Goal: Contribute content: Contribute content

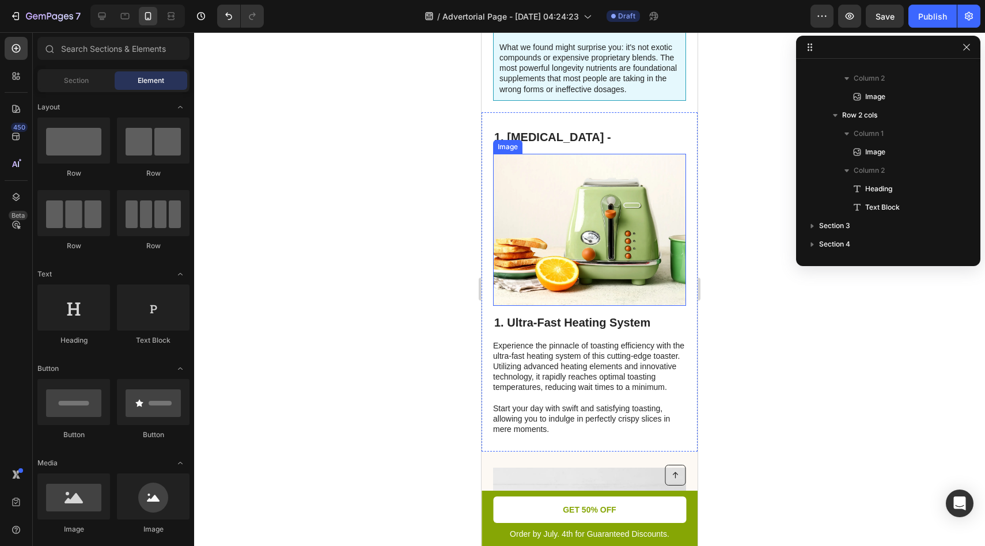
scroll to position [476, 0]
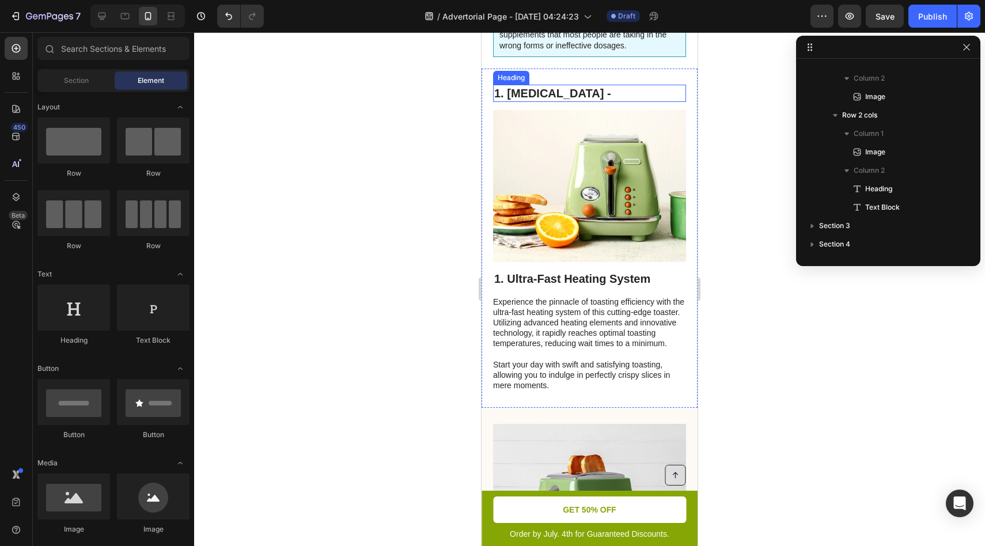
click at [598, 99] on h2 "1. [MEDICAL_DATA] -" at bounding box center [589, 93] width 193 height 17
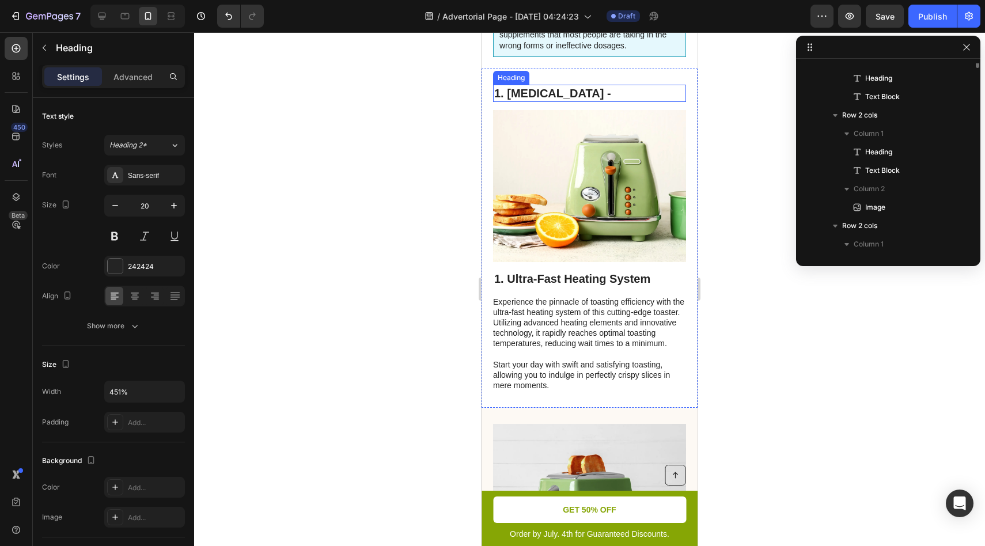
scroll to position [347, 0]
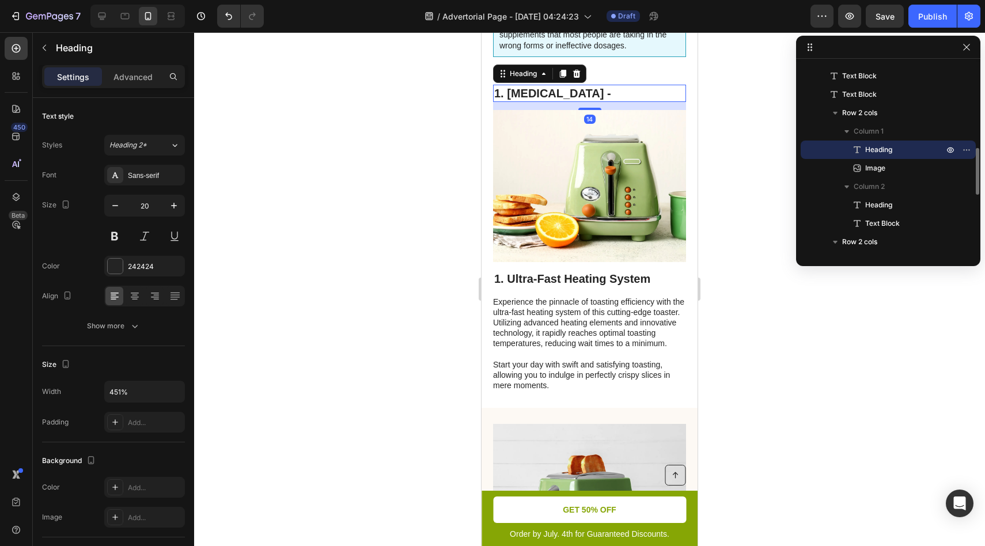
click at [593, 95] on h2 "1. [MEDICAL_DATA] -" at bounding box center [589, 93] width 193 height 17
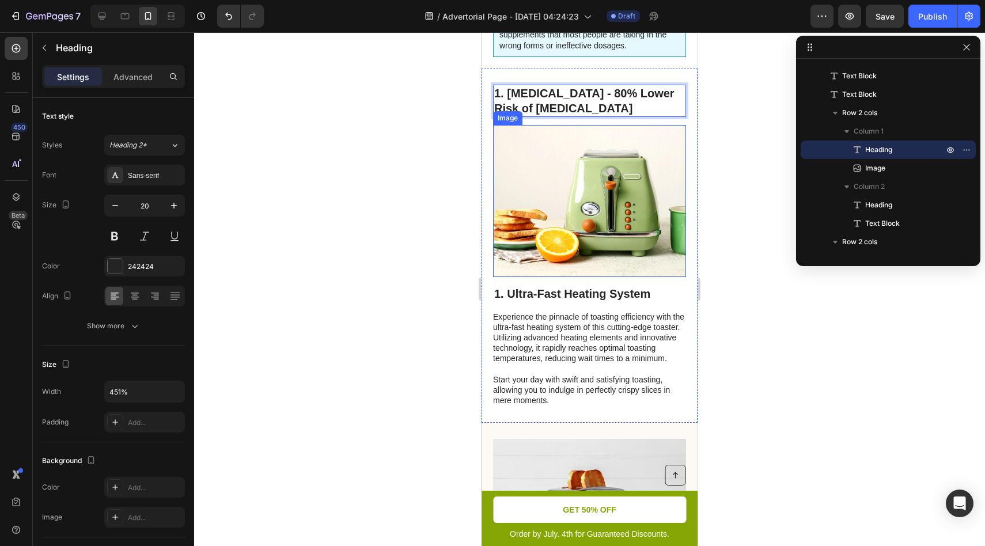
click at [563, 194] on img at bounding box center [589, 201] width 193 height 152
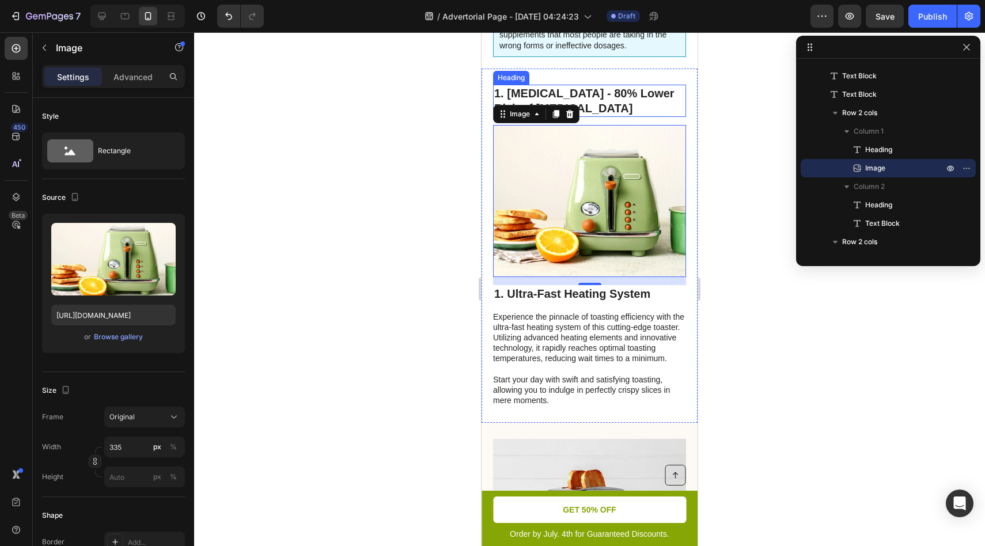
click at [614, 111] on p "1. [MEDICAL_DATA] - 80% Lower Risk of [MEDICAL_DATA]" at bounding box center [589, 101] width 191 height 30
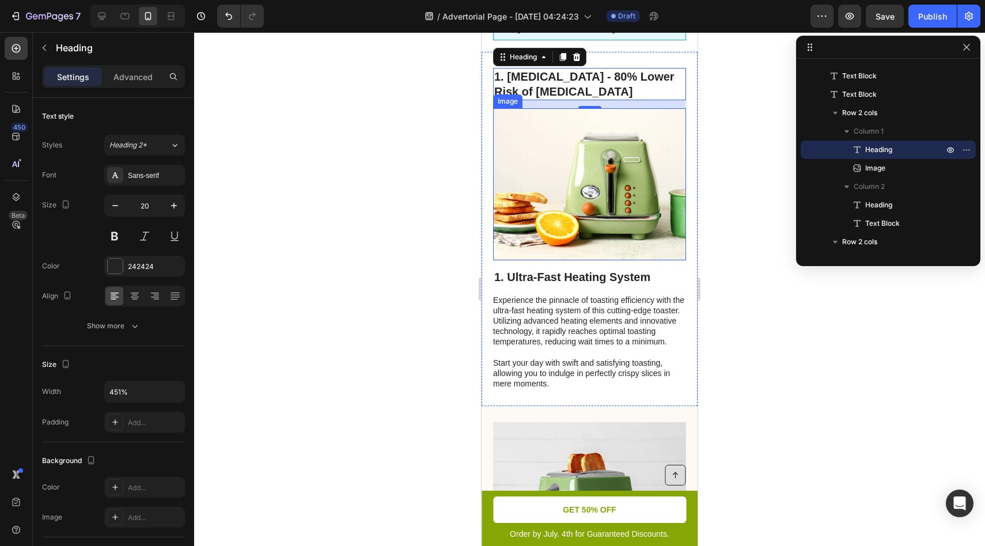
scroll to position [507, 0]
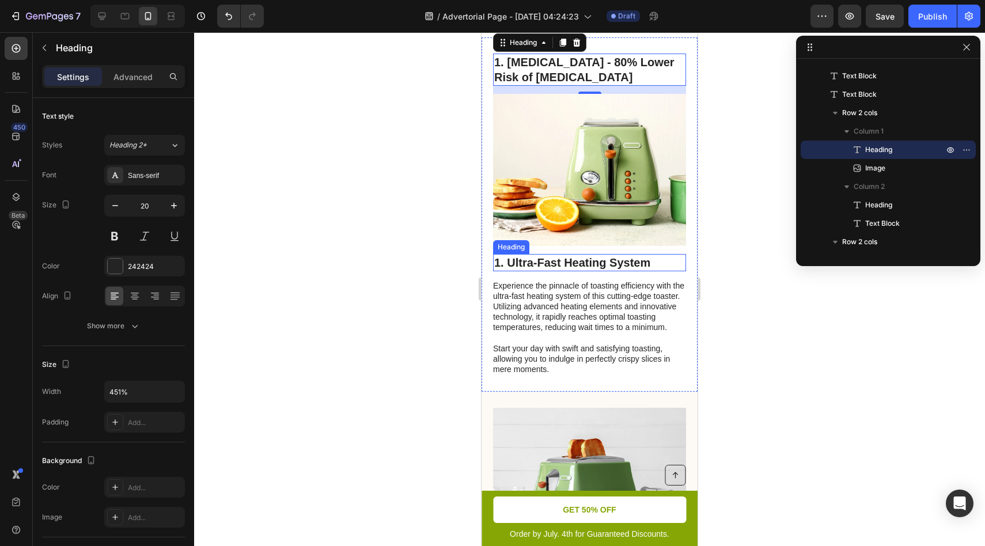
click at [552, 262] on h2 "1. Ultra-Fast Heating System" at bounding box center [589, 262] width 193 height 17
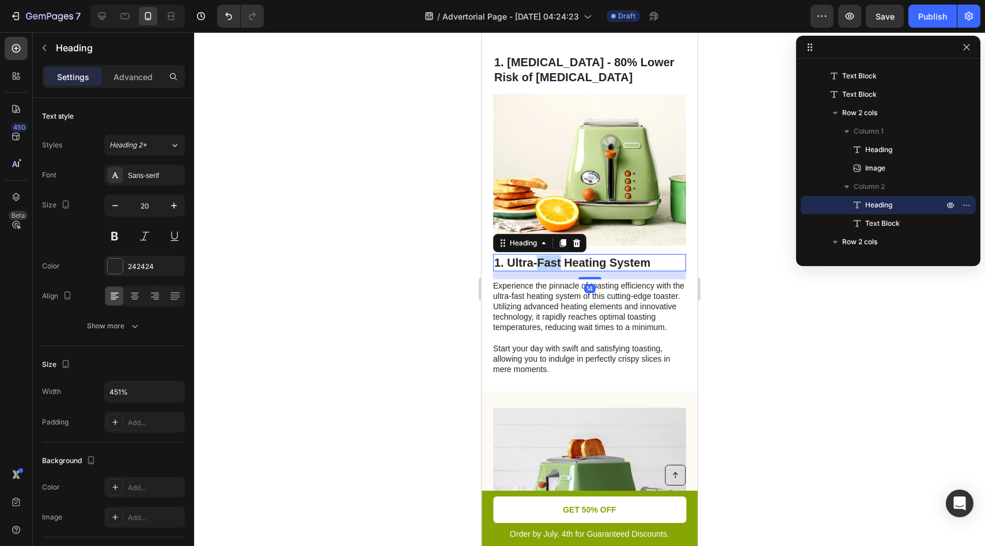
click at [552, 262] on h2 "1. Ultra-Fast Heating System" at bounding box center [589, 262] width 193 height 17
click at [552, 262] on p "1. Ultra-Fast Heating System" at bounding box center [589, 262] width 191 height 15
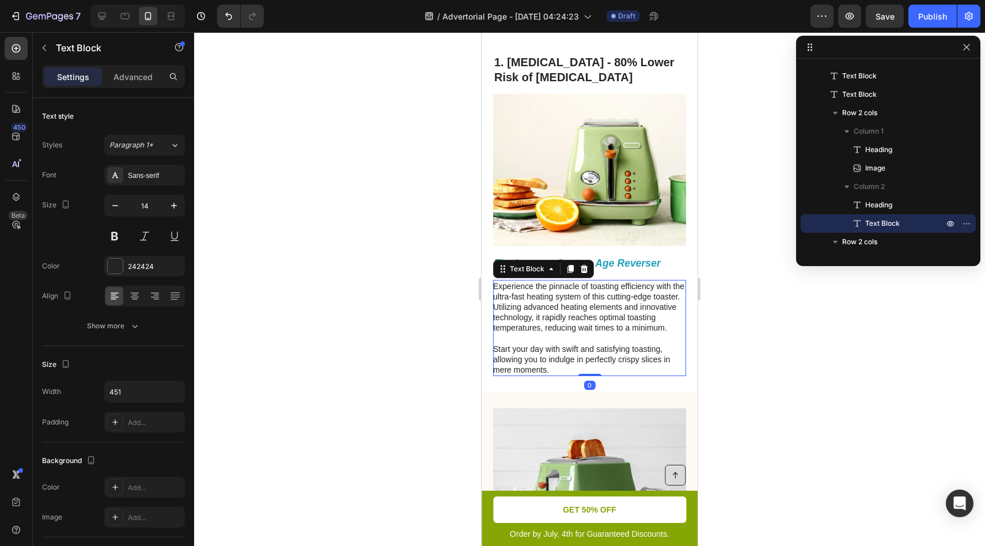
click at [579, 284] on p "Experience the pinnacle of toasting efficiency with the ultra-fast heating syst…" at bounding box center [589, 328] width 192 height 94
click at [630, 266] on strong "The Immune System Age Reverser" at bounding box center [577, 263] width 166 height 12
click at [625, 303] on p "Experience the pinnacle of toasting efficiency with the ultra-fast heating syst…" at bounding box center [589, 328] width 192 height 94
click at [645, 305] on p "Experience the pinnacle of toasting efficiency with the ultra-fast heating syst…" at bounding box center [589, 328] width 192 height 94
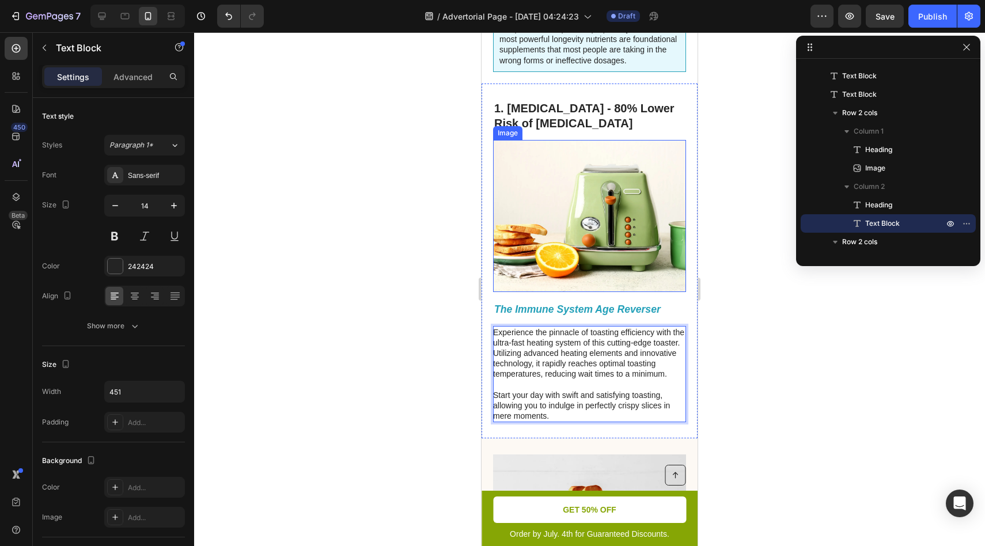
scroll to position [456, 0]
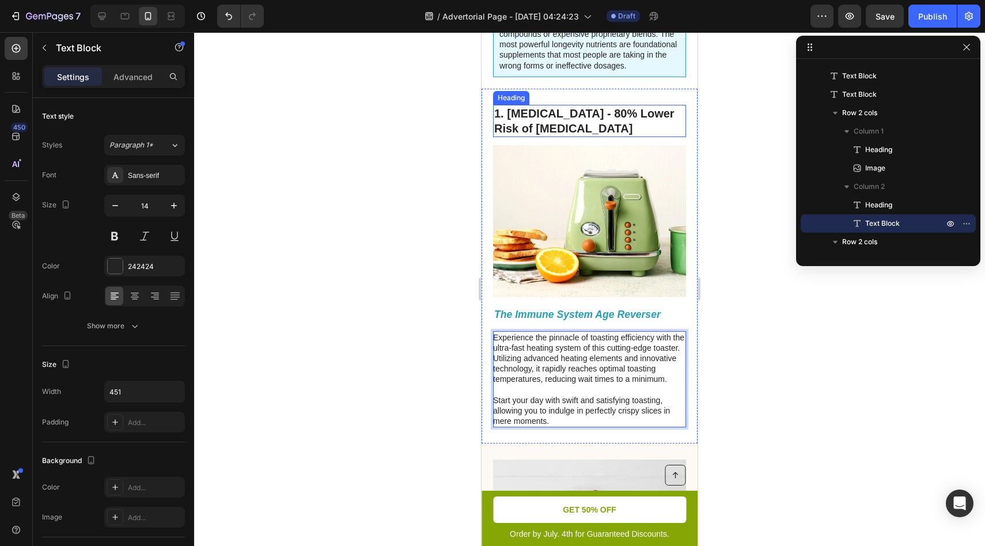
click at [508, 109] on p "1. [MEDICAL_DATA] - 80% Lower Risk of [MEDICAL_DATA]" at bounding box center [589, 121] width 191 height 30
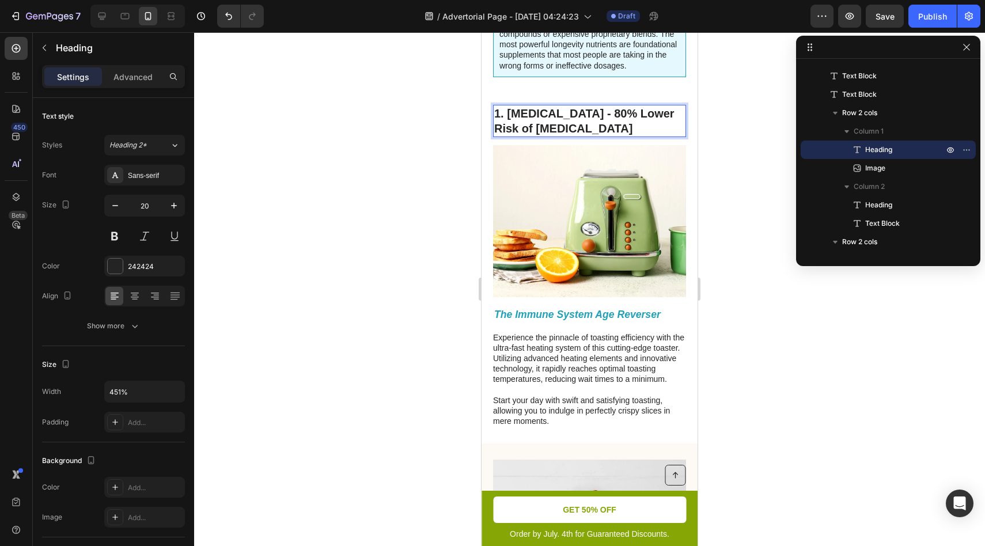
click at [540, 123] on p "1. [MEDICAL_DATA] - 80% Lower Risk of [MEDICAL_DATA]" at bounding box center [589, 121] width 191 height 30
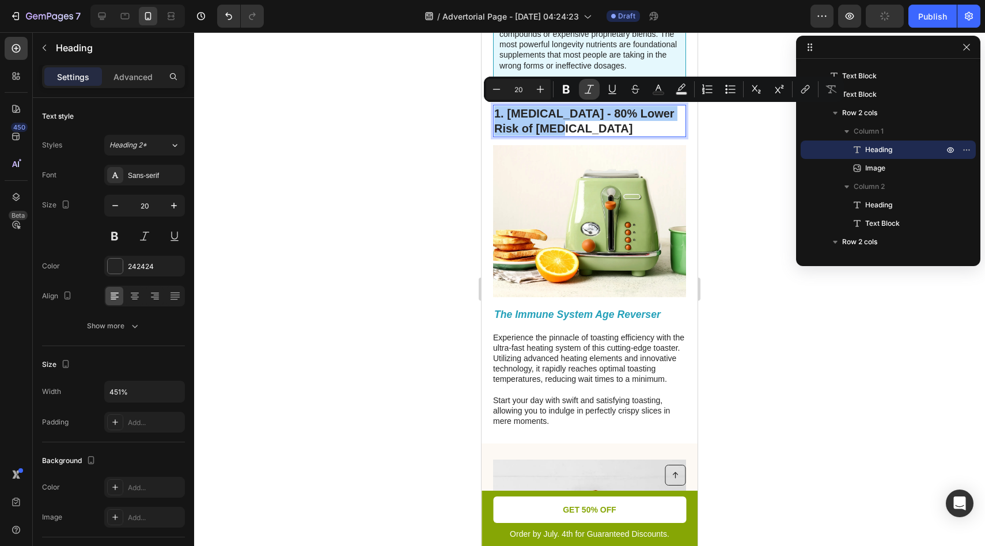
click at [594, 92] on icon "Editor contextual toolbar" at bounding box center [590, 90] width 12 height 12
click at [592, 115] on icon "1. [MEDICAL_DATA] - 80% Lower Risk of [MEDICAL_DATA]" at bounding box center [584, 121] width 180 height 28
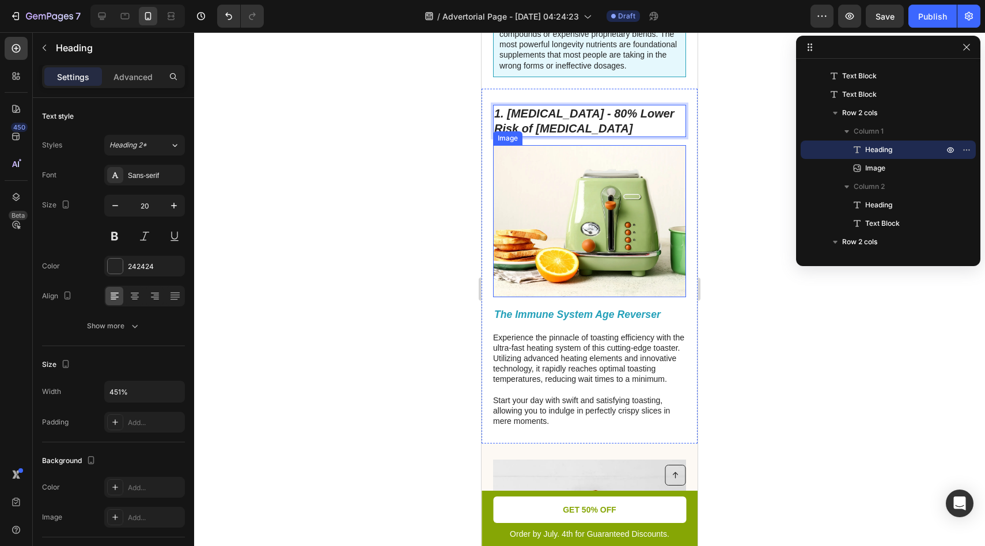
click at [593, 302] on div "1. [MEDICAL_DATA] - 80% Lower Risk of [MEDICAL_DATA] Heading 14 Image" at bounding box center [589, 205] width 193 height 200
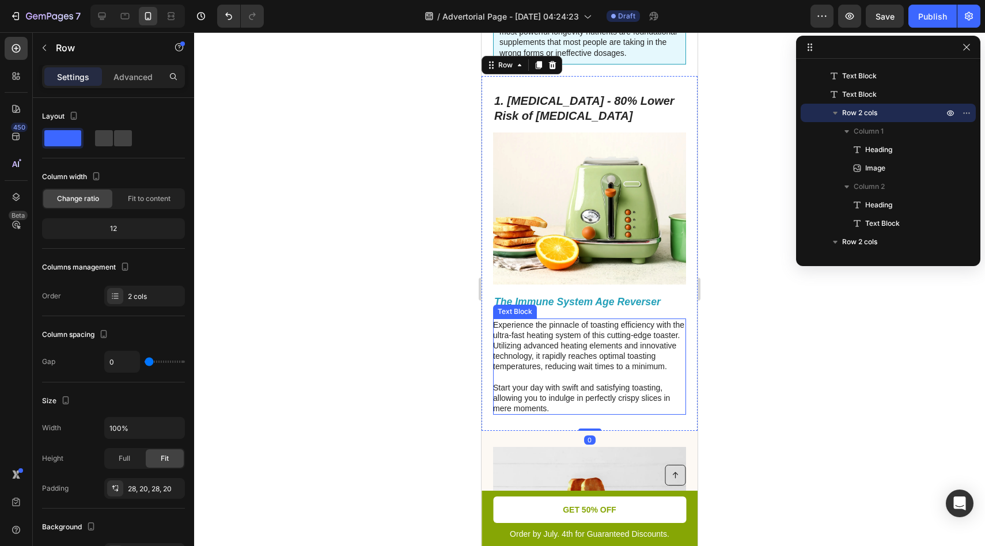
click at [602, 332] on p "Experience the pinnacle of toasting efficiency with the ultra-fast heating syst…" at bounding box center [589, 367] width 192 height 94
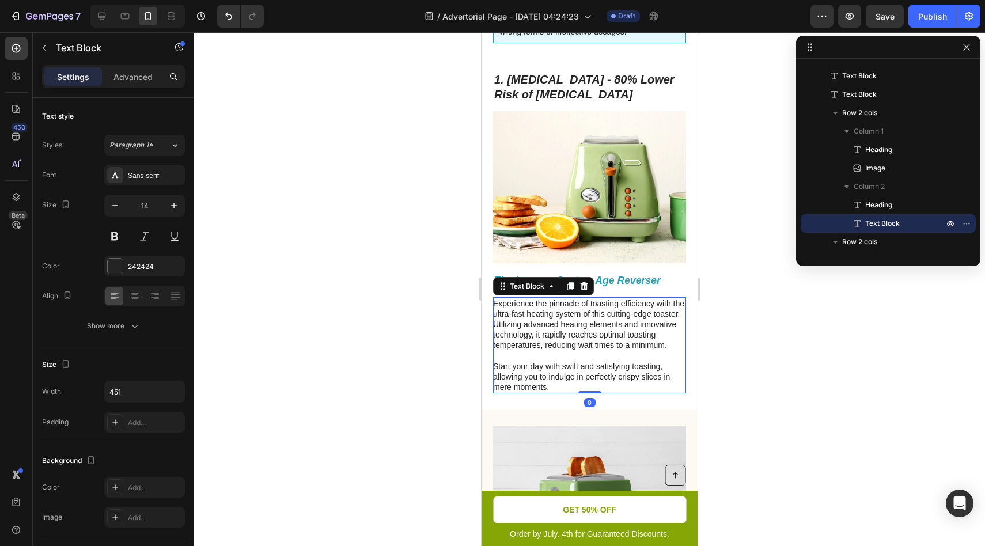
scroll to position [491, 0]
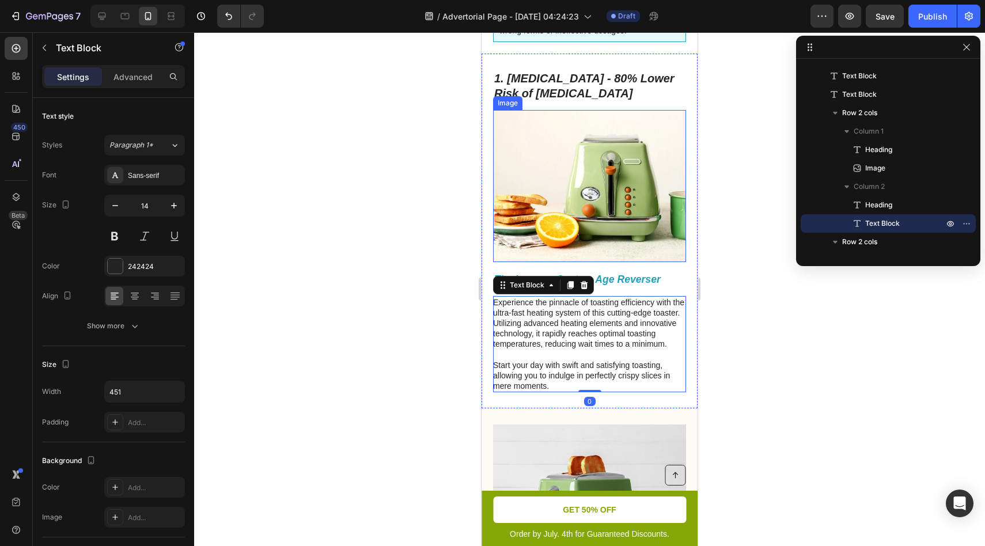
click at [588, 209] on img at bounding box center [589, 186] width 193 height 152
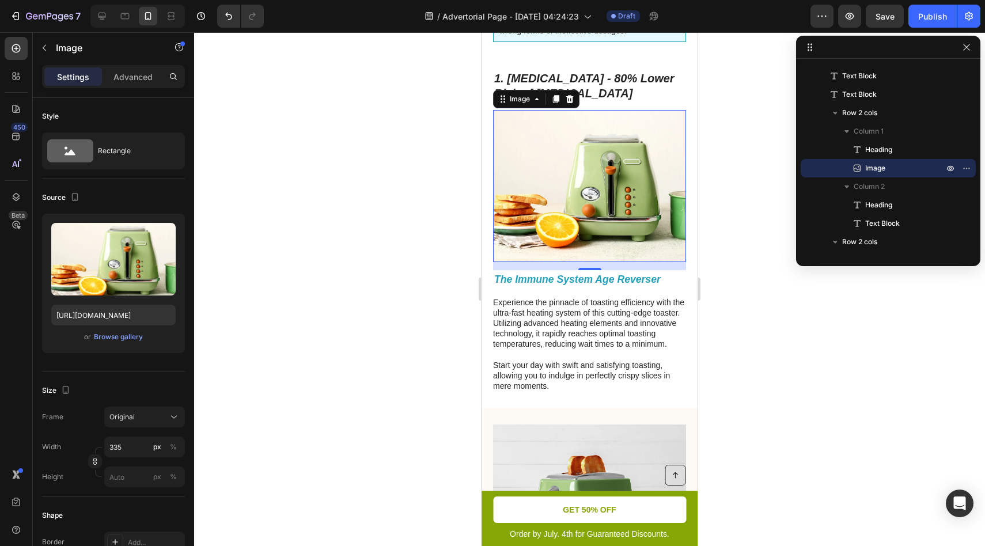
click at [566, 204] on img at bounding box center [589, 186] width 193 height 152
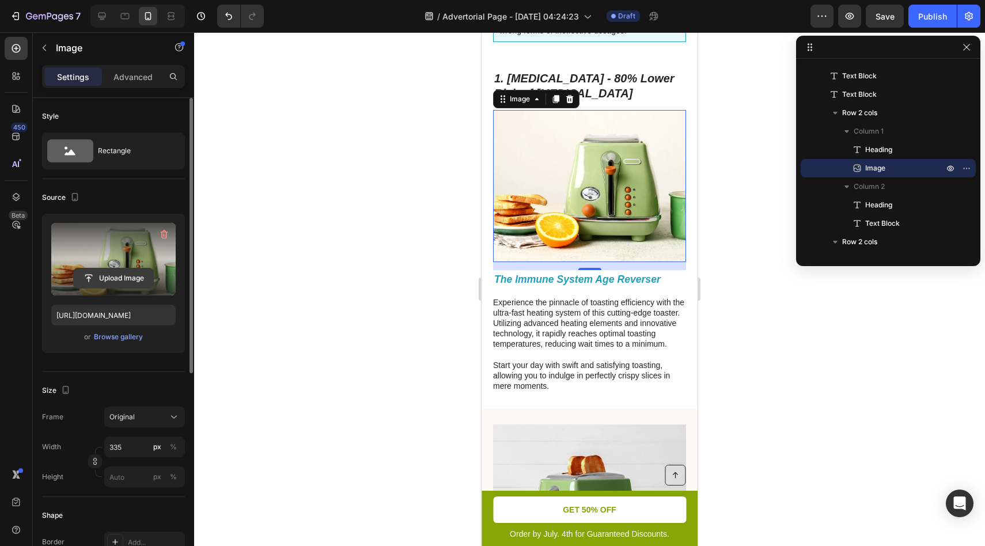
click at [118, 273] on input "file" at bounding box center [113, 278] width 79 height 20
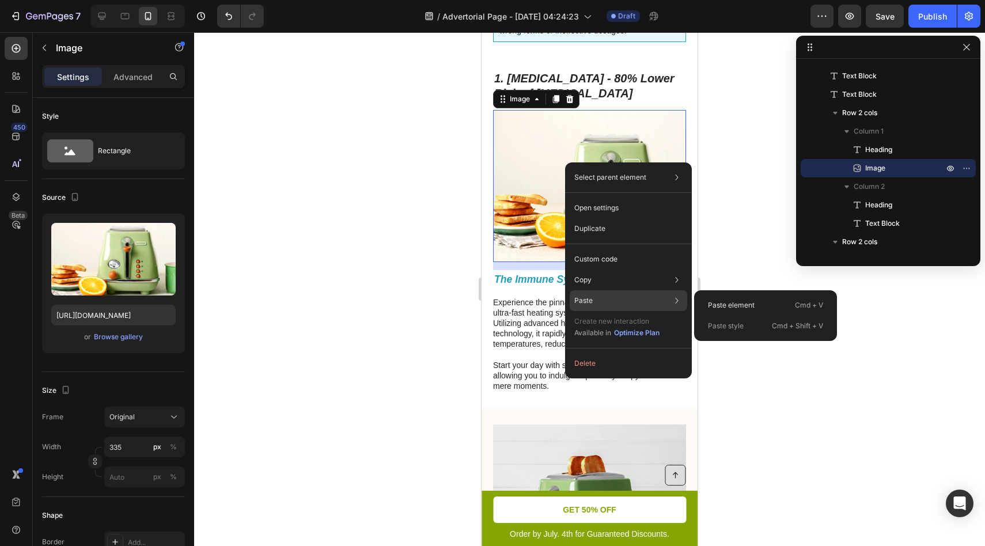
click at [597, 297] on div "Paste Paste element Cmd + V Paste style Cmd + Shift + V" at bounding box center [629, 300] width 118 height 21
click at [712, 302] on p "Paste element" at bounding box center [731, 305] width 47 height 10
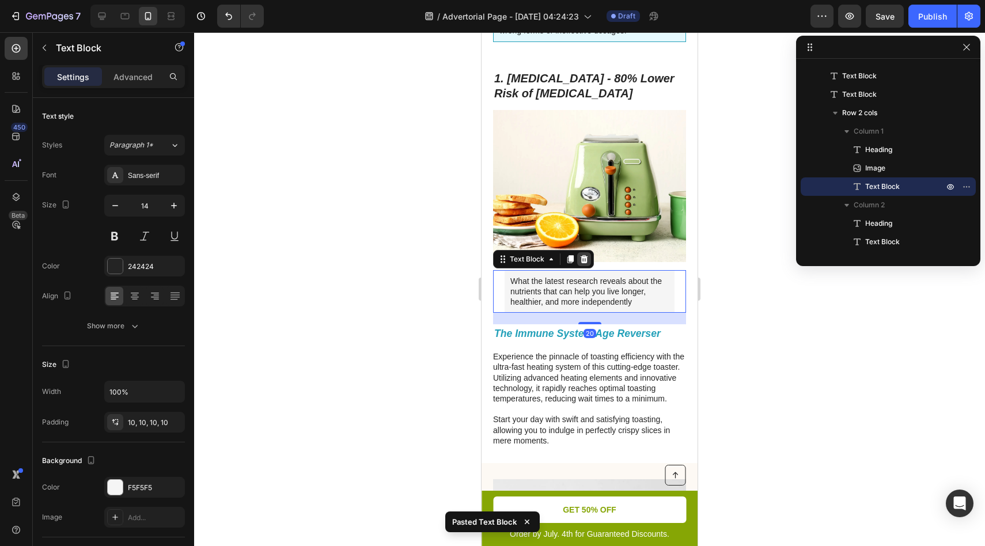
click at [580, 260] on icon at bounding box center [583, 259] width 9 height 9
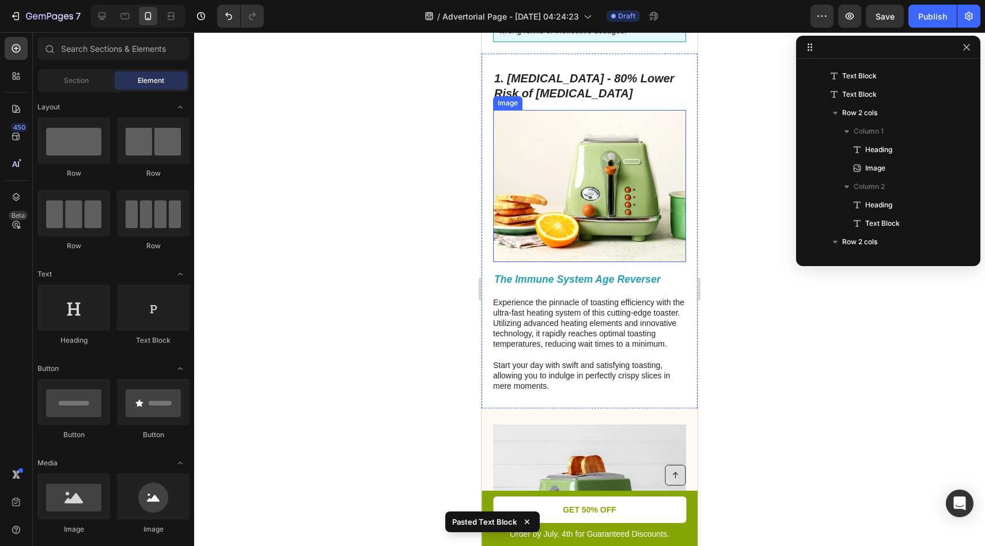
click at [565, 200] on img at bounding box center [589, 186] width 193 height 152
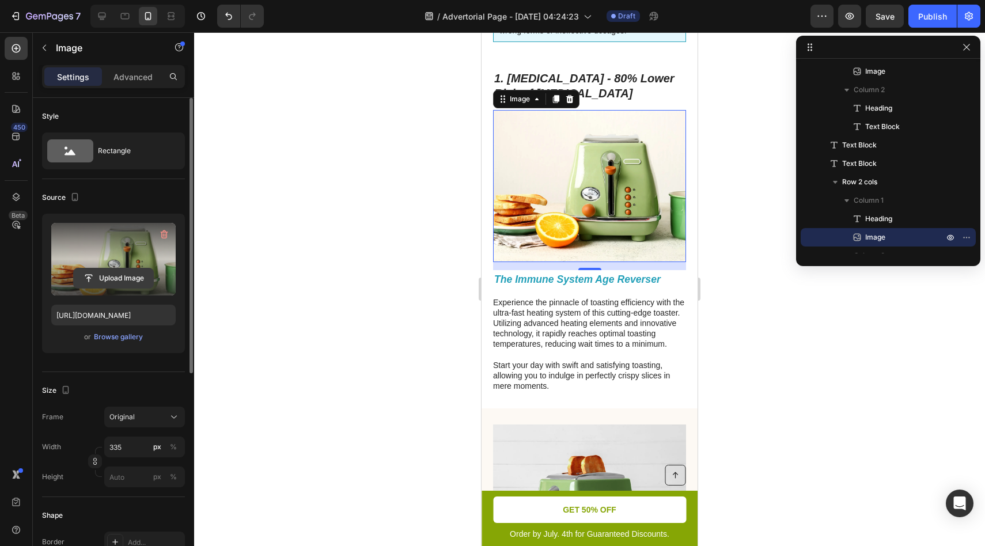
click at [103, 276] on input "file" at bounding box center [113, 278] width 79 height 20
click at [124, 259] on label at bounding box center [113, 259] width 124 height 73
click at [124, 268] on input "file" at bounding box center [113, 278] width 79 height 20
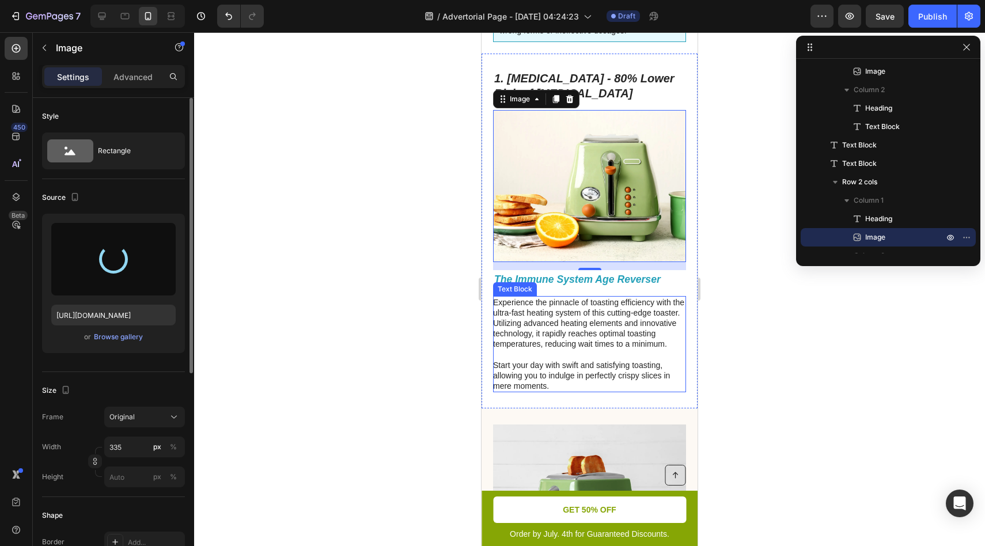
type input "[URL][DOMAIN_NAME]"
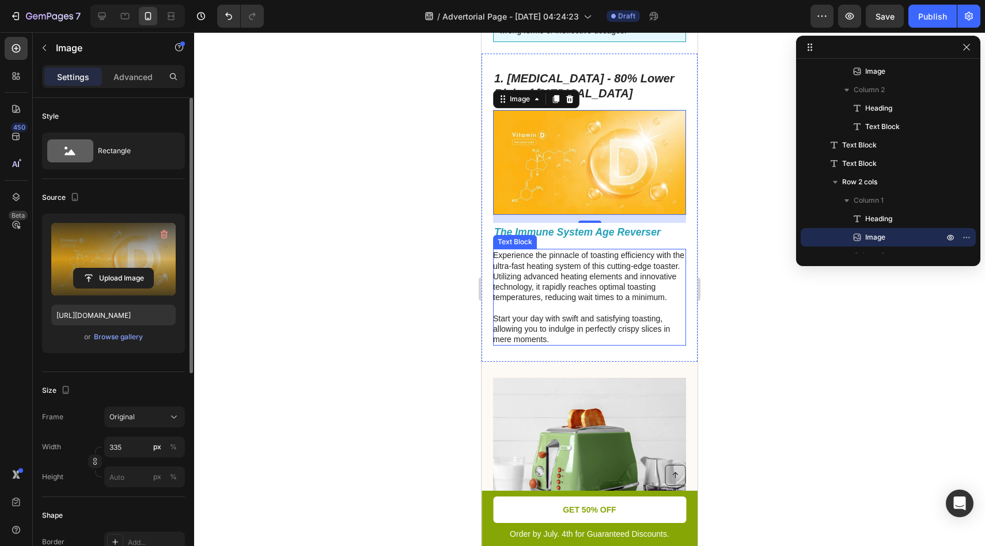
click at [550, 306] on p "Experience the pinnacle of toasting efficiency with the ultra-fast heating syst…" at bounding box center [589, 297] width 192 height 94
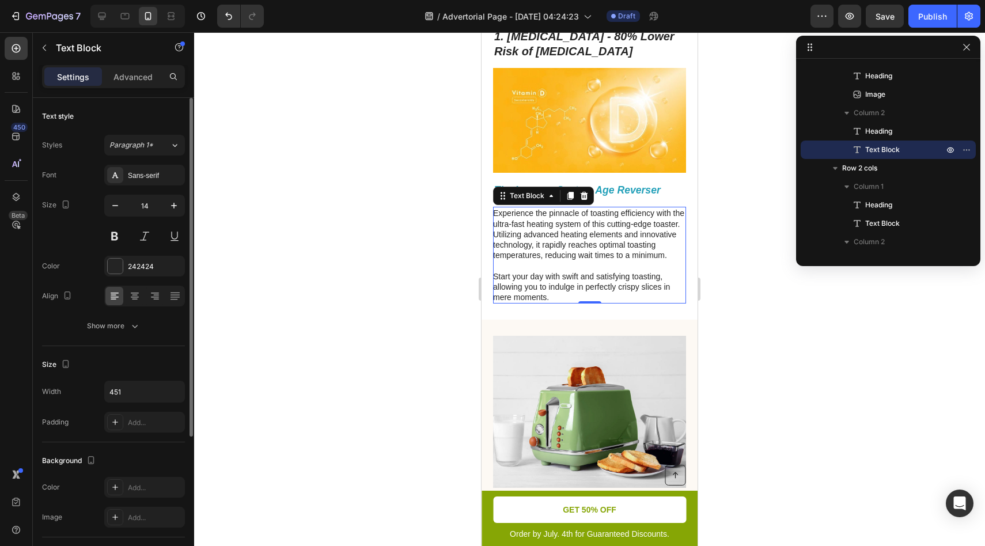
scroll to position [550, 0]
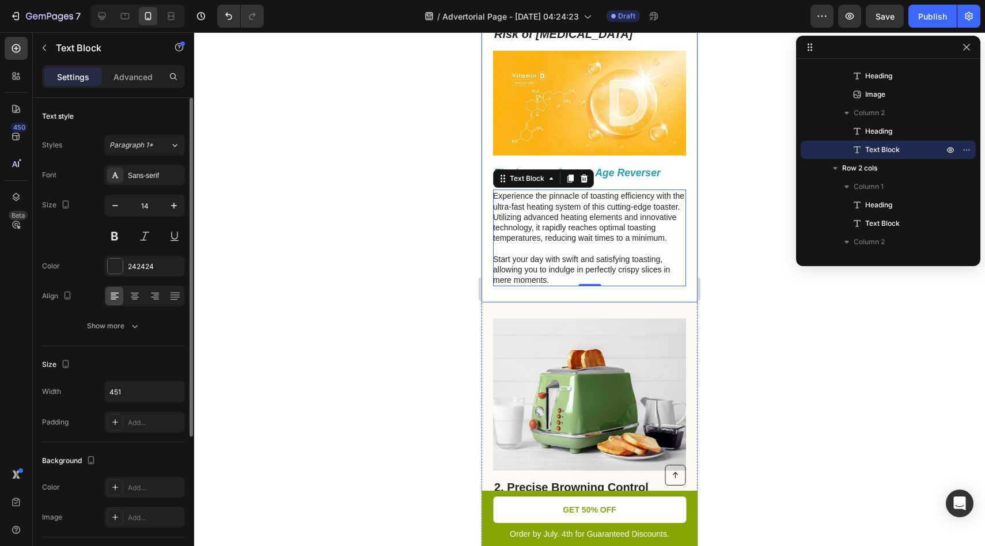
click at [571, 287] on div "⁠⁠⁠⁠⁠⁠⁠ 1. [MEDICAL_DATA] - 80% Lower Risk of [MEDICAL_DATA] Heading Image ⁠⁠⁠⁠…" at bounding box center [590, 148] width 216 height 308
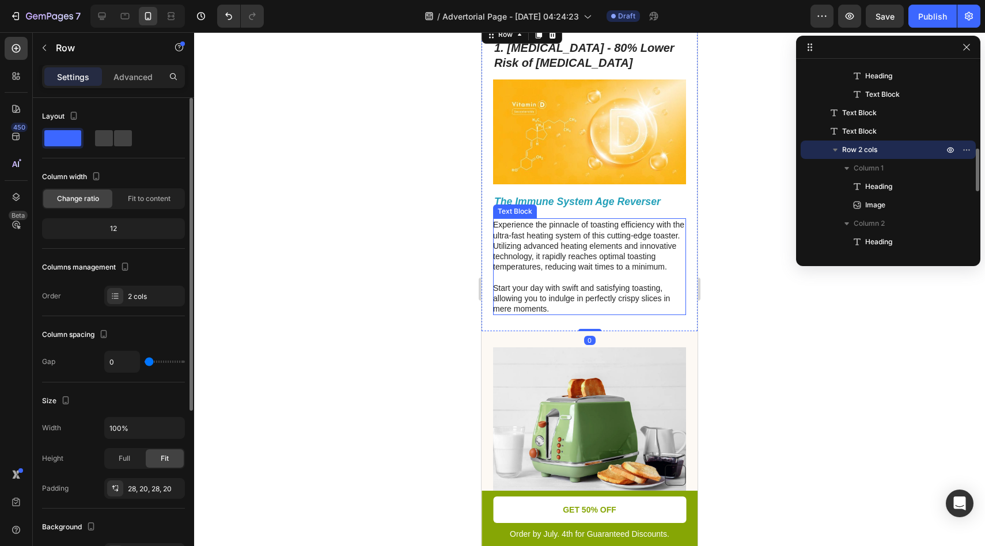
scroll to position [520, 0]
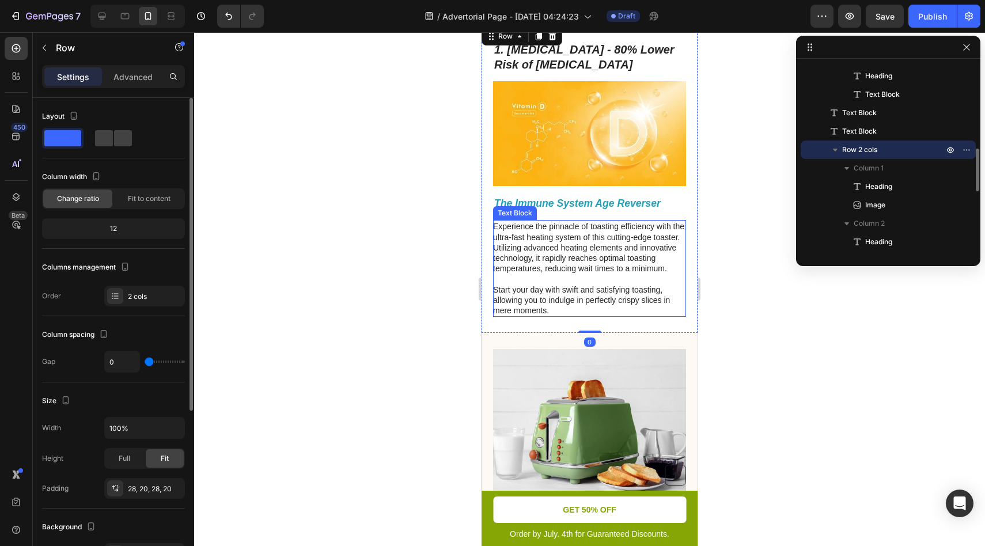
click at [592, 268] on p "Experience the pinnacle of toasting efficiency with the ultra-fast heating syst…" at bounding box center [589, 268] width 192 height 94
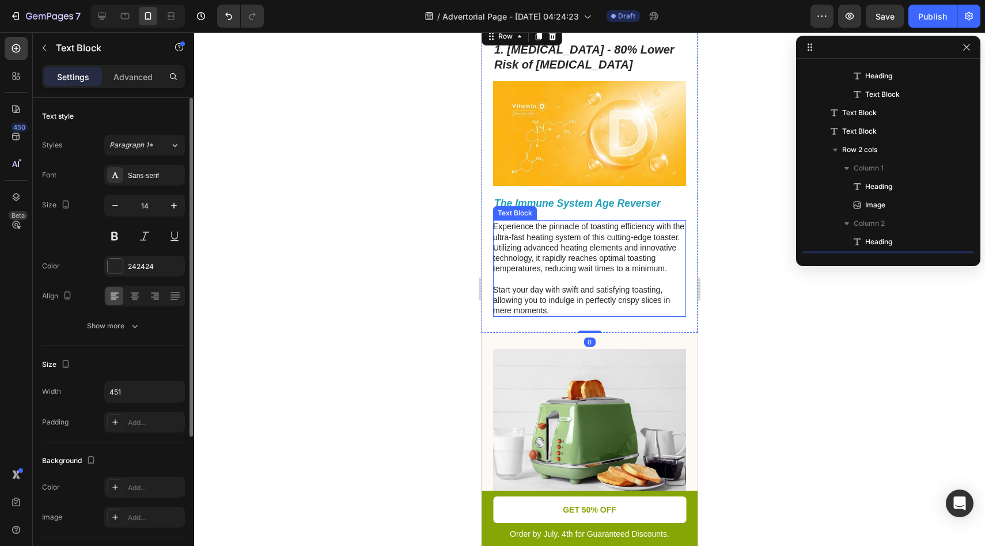
scroll to position [490, 0]
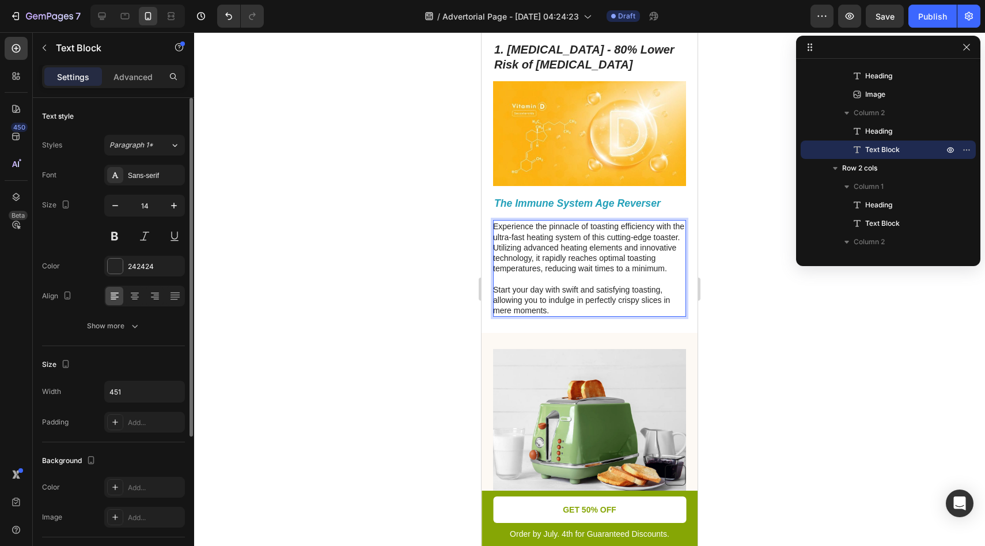
click at [535, 249] on p "Experience the pinnacle of toasting efficiency with the ultra-fast heating syst…" at bounding box center [589, 268] width 192 height 94
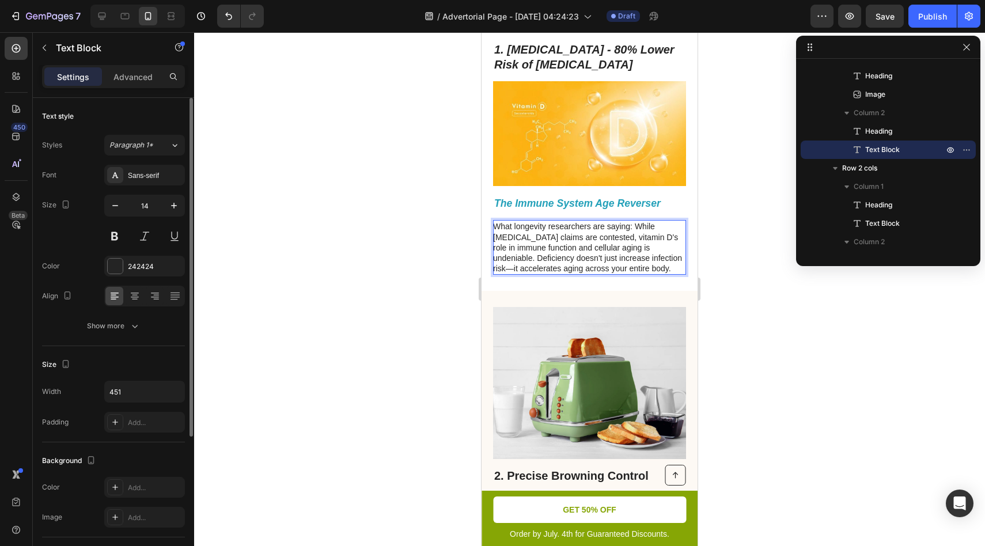
click at [630, 227] on p "What longevity researchers are saying: While [MEDICAL_DATA] claims are conteste…" at bounding box center [589, 247] width 192 height 52
click at [632, 254] on p "What longevity researchers are saying: While [MEDICAL_DATA] claims are conteste…" at bounding box center [589, 247] width 192 height 52
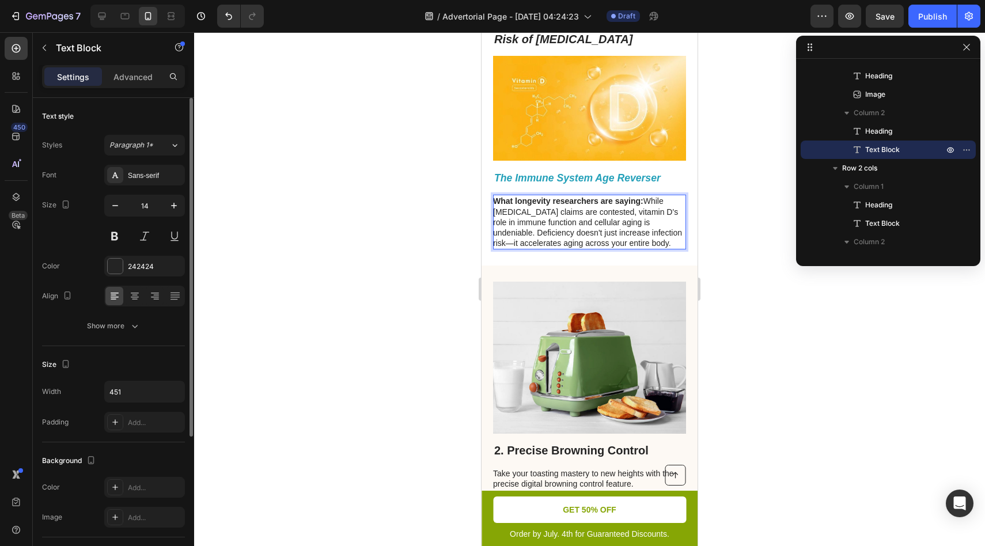
click at [582, 229] on p "What longevity researchers are saying: While [MEDICAL_DATA] claims are conteste…" at bounding box center [589, 222] width 192 height 52
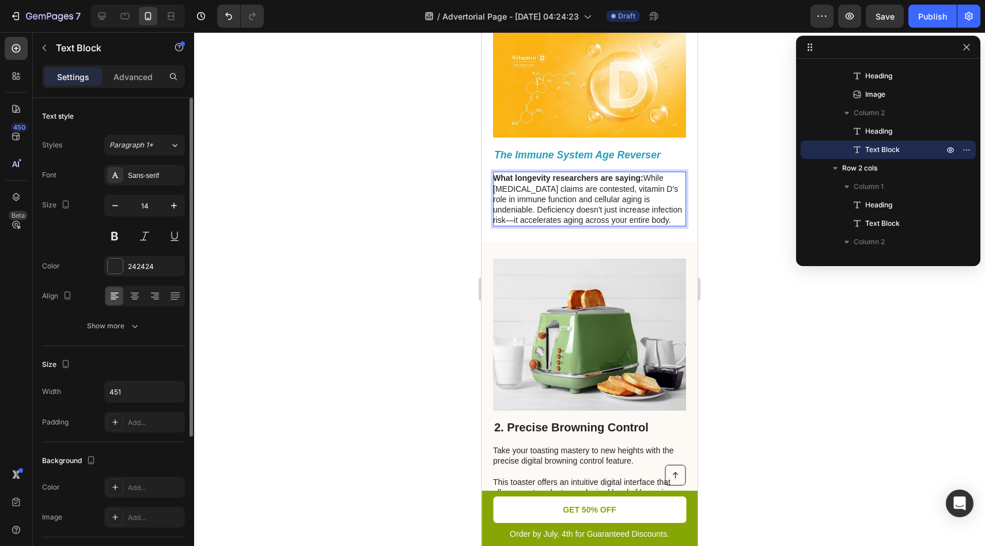
scroll to position [569, 0]
click at [647, 219] on p "What longevity researchers are saying: While [MEDICAL_DATA] claims are conteste…" at bounding box center [589, 198] width 192 height 52
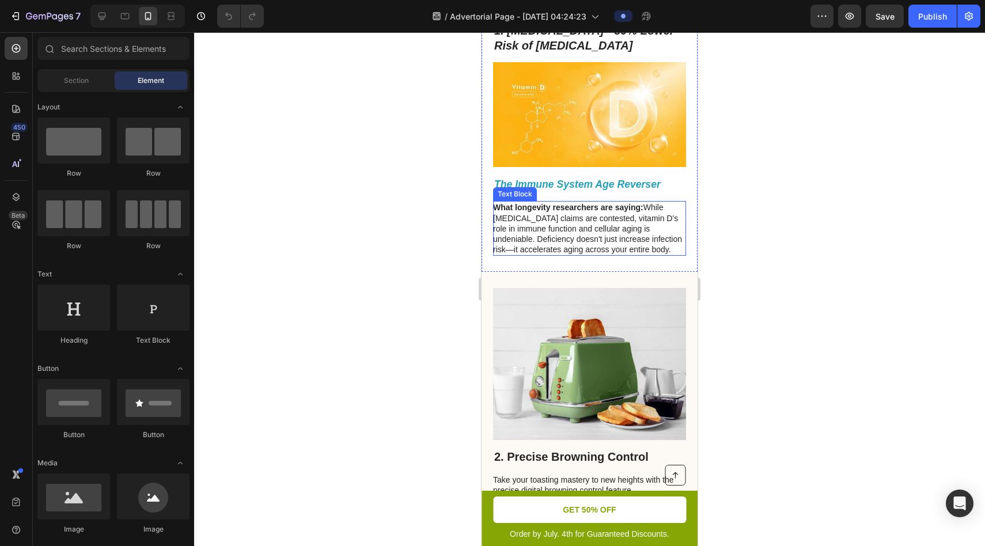
scroll to position [539, 0]
click at [486, 140] on img at bounding box center [589, 114] width 193 height 105
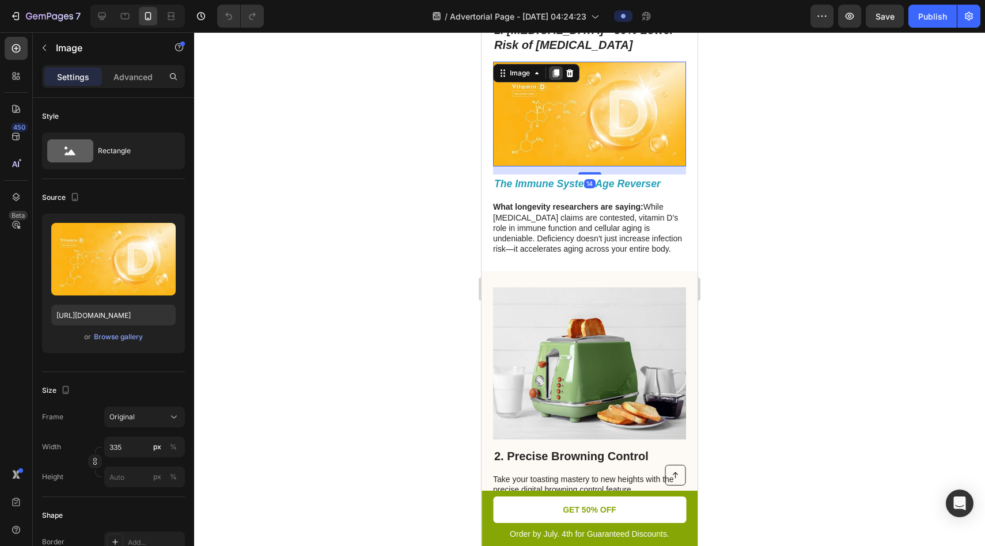
click at [486, 73] on icon at bounding box center [556, 73] width 6 height 8
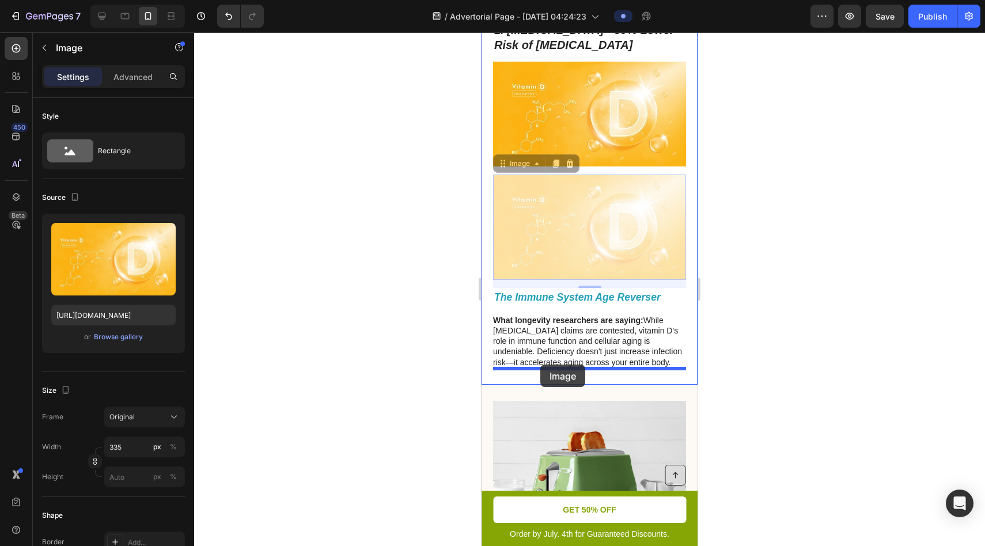
drag, startPoint x: 503, startPoint y: 163, endPoint x: 540, endPoint y: 365, distance: 205.0
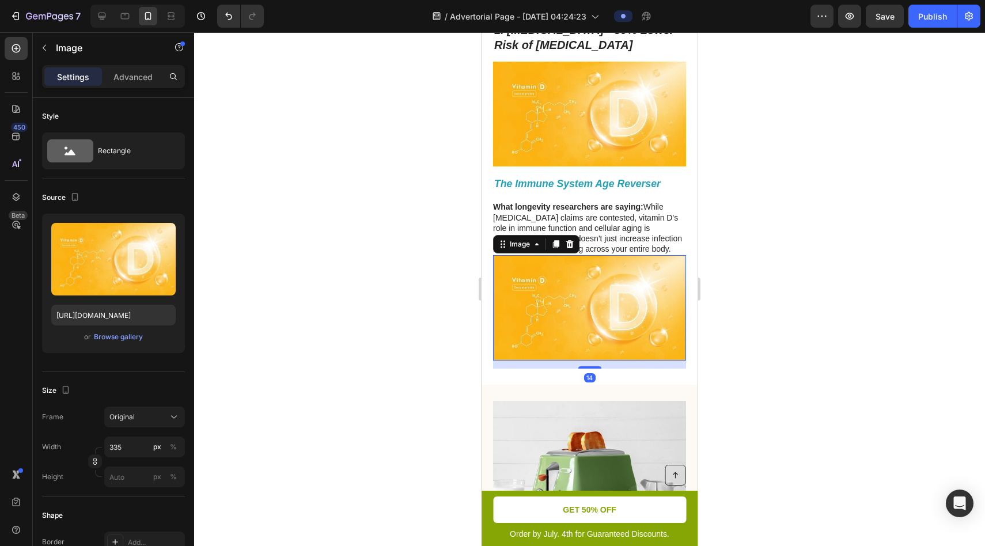
click at [486, 294] on img at bounding box center [589, 307] width 193 height 105
click at [486, 234] on p "What longevity researchers are saying: While [MEDICAL_DATA] claims are conteste…" at bounding box center [589, 228] width 192 height 52
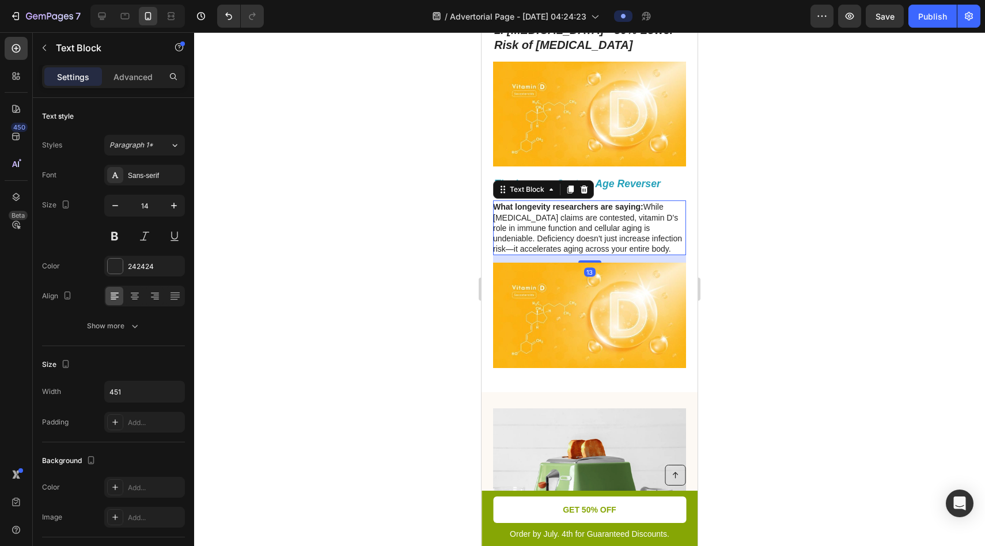
drag, startPoint x: 586, startPoint y: 255, endPoint x: 586, endPoint y: 263, distance: 7.5
click at [486, 263] on div "The Immune System Age Reverser Heading What longevity researchers are saying: W…" at bounding box center [589, 275] width 193 height 201
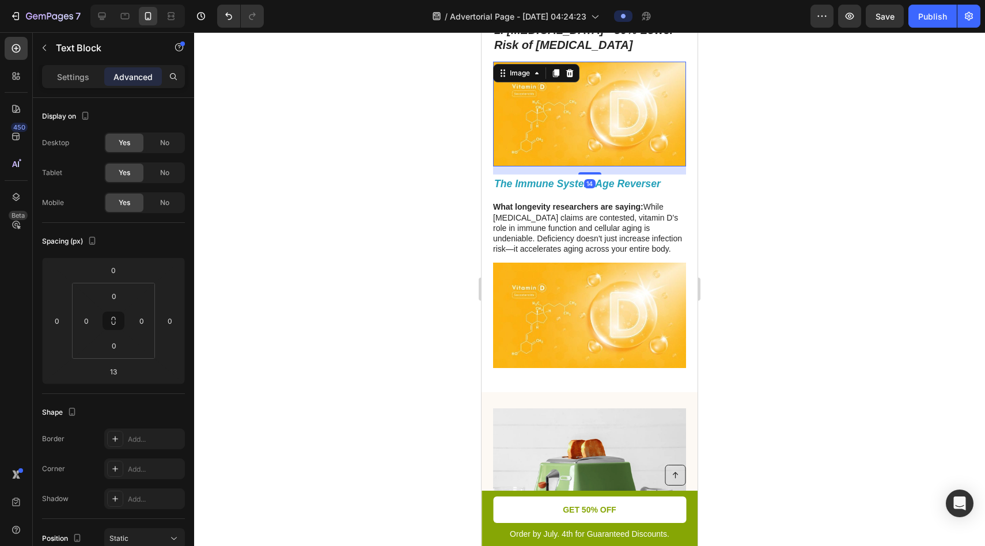
click at [486, 148] on img at bounding box center [589, 114] width 193 height 105
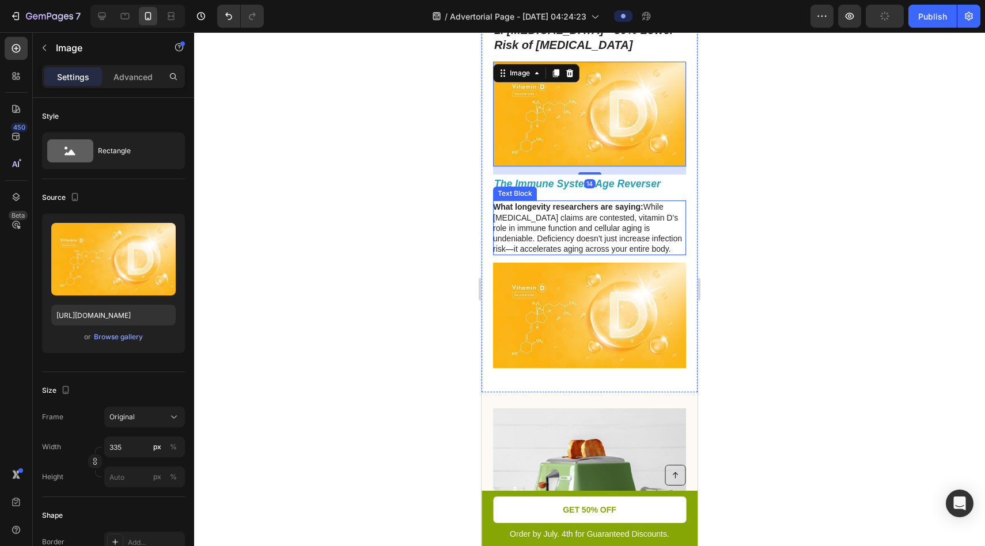
click at [486, 252] on p "What longevity researchers are saying: While [MEDICAL_DATA] claims are conteste…" at bounding box center [589, 228] width 192 height 52
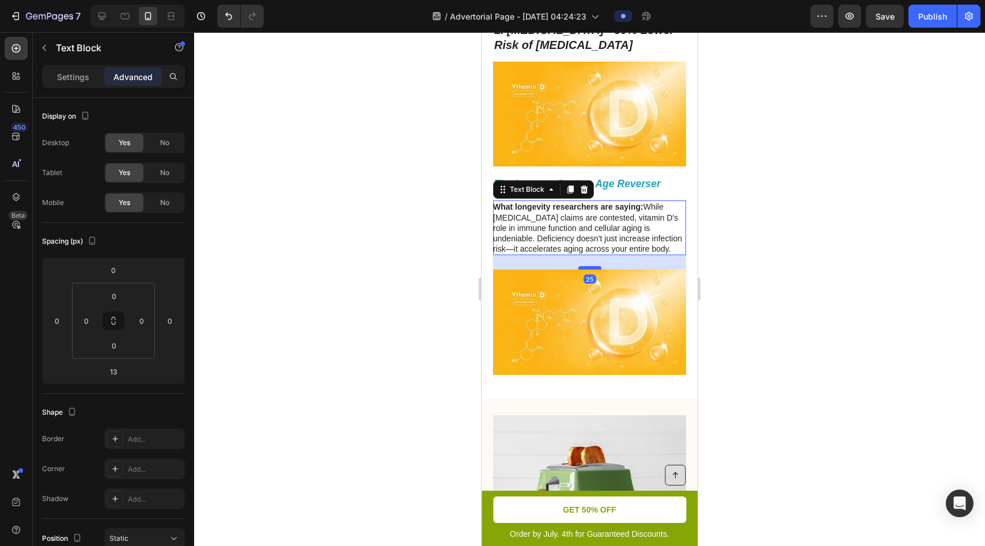
drag, startPoint x: 592, startPoint y: 261, endPoint x: 592, endPoint y: 268, distance: 6.9
click at [486, 268] on div at bounding box center [589, 267] width 23 height 3
type input "25"
click at [486, 313] on img at bounding box center [589, 322] width 193 height 105
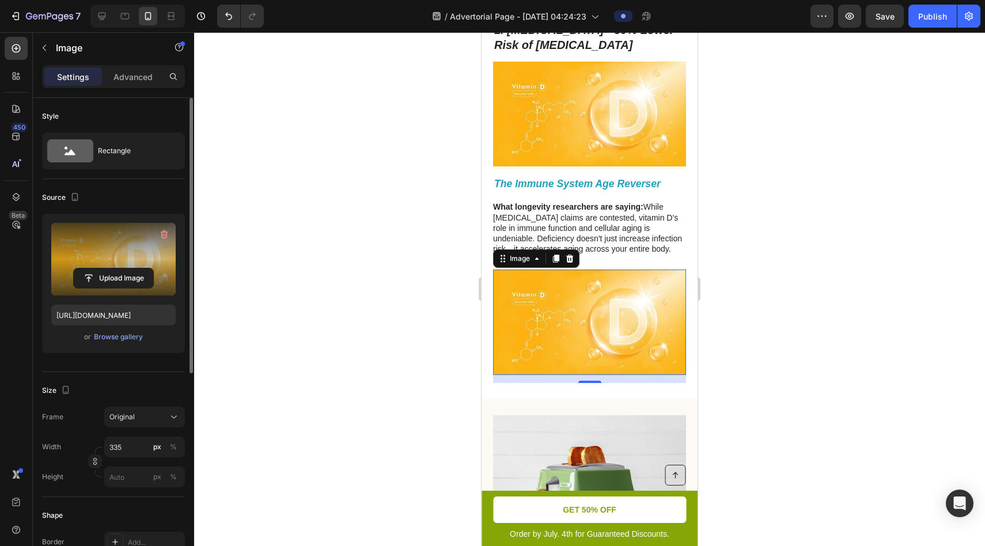
click at [89, 252] on label at bounding box center [113, 259] width 124 height 73
click at [89, 268] on input "file" at bounding box center [113, 278] width 79 height 20
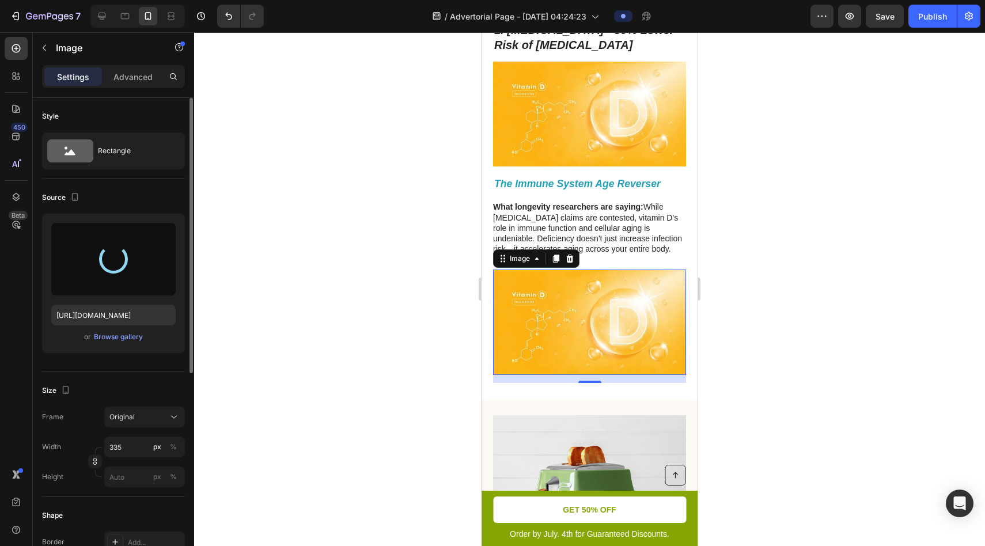
type input "https://cdn.shopify.com/s/files/1/0964/8295/1497/files/gempages_581710068815233…"
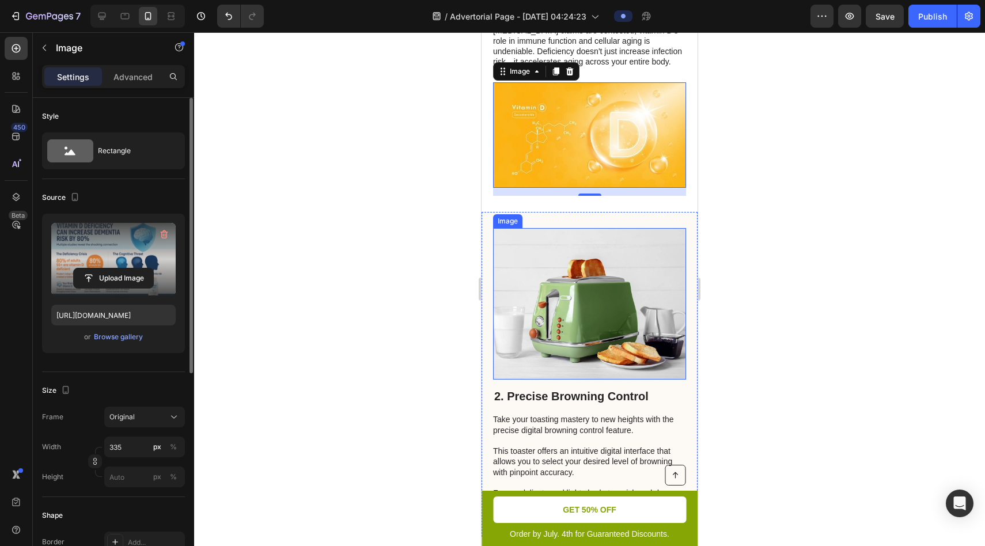
scroll to position [740, 0]
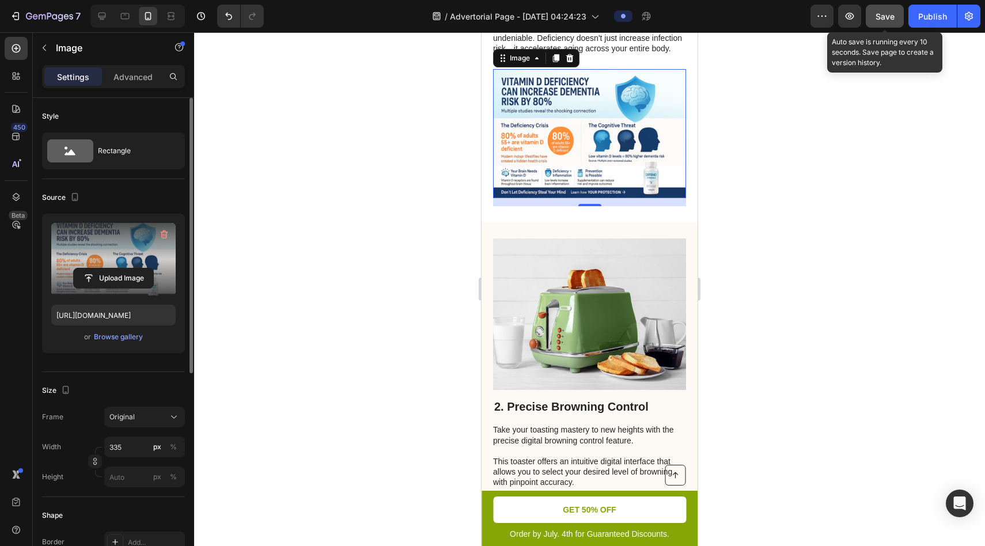
click at [486, 18] on span "Save" at bounding box center [885, 17] width 19 height 10
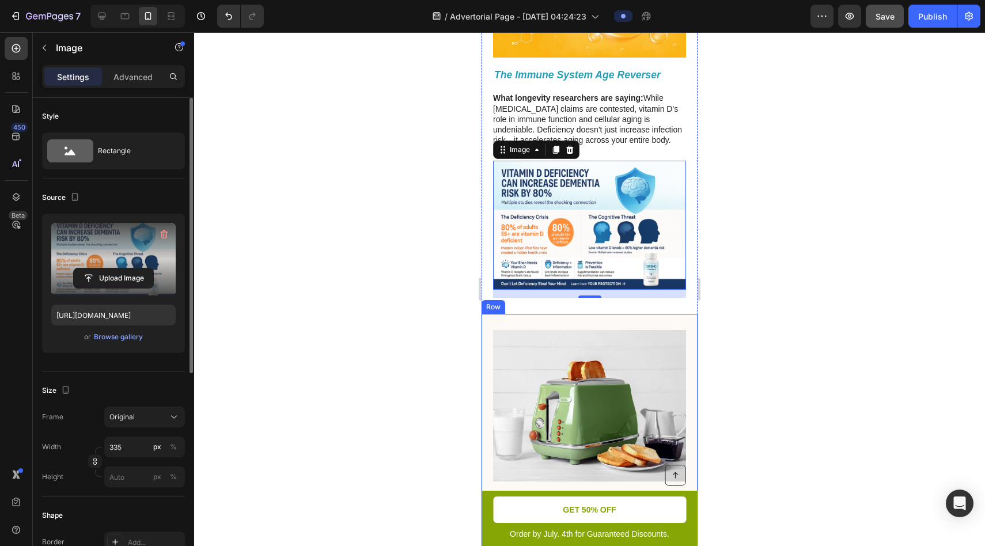
scroll to position [628, 0]
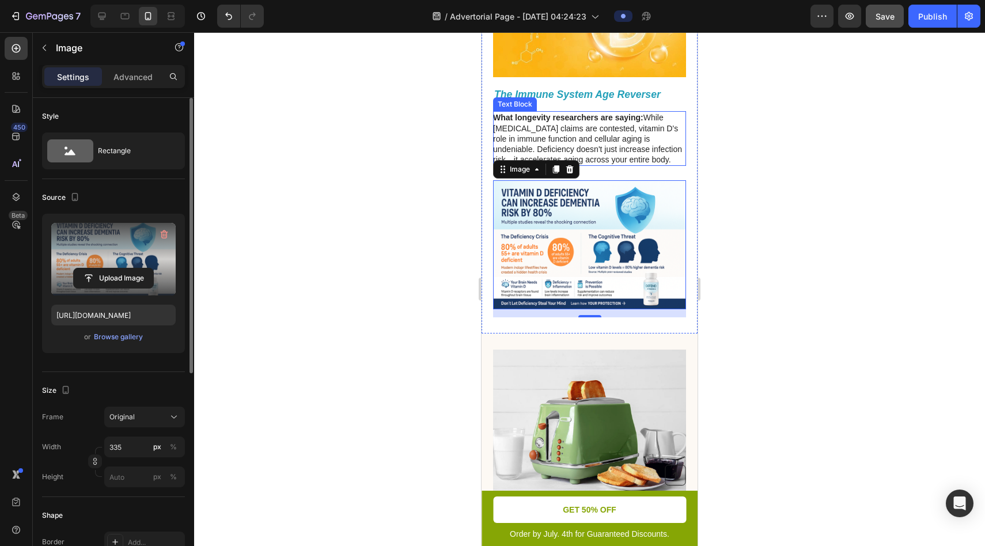
click at [486, 146] on p "What longevity researchers are saying: While [MEDICAL_DATA] claims are conteste…" at bounding box center [589, 138] width 192 height 52
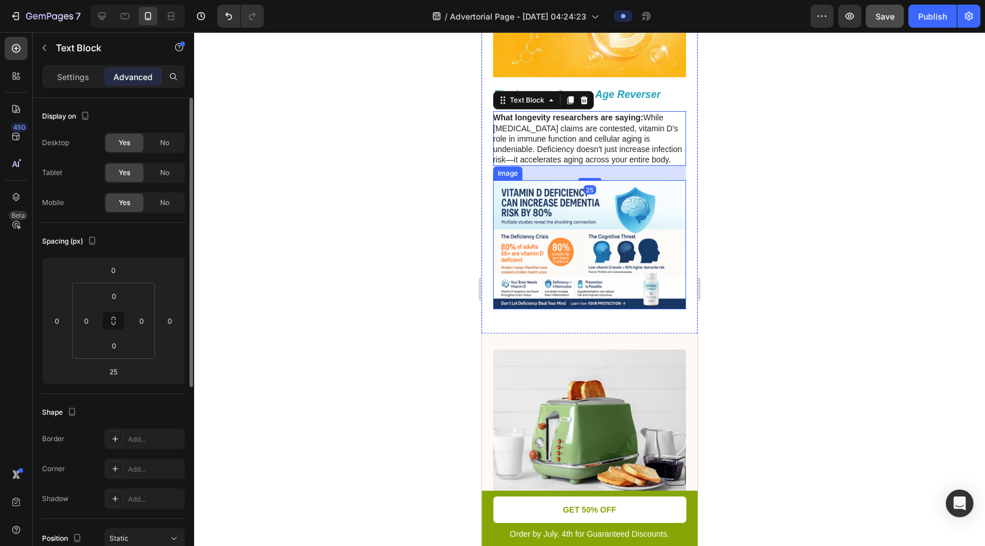
click at [486, 215] on img at bounding box center [589, 244] width 193 height 128
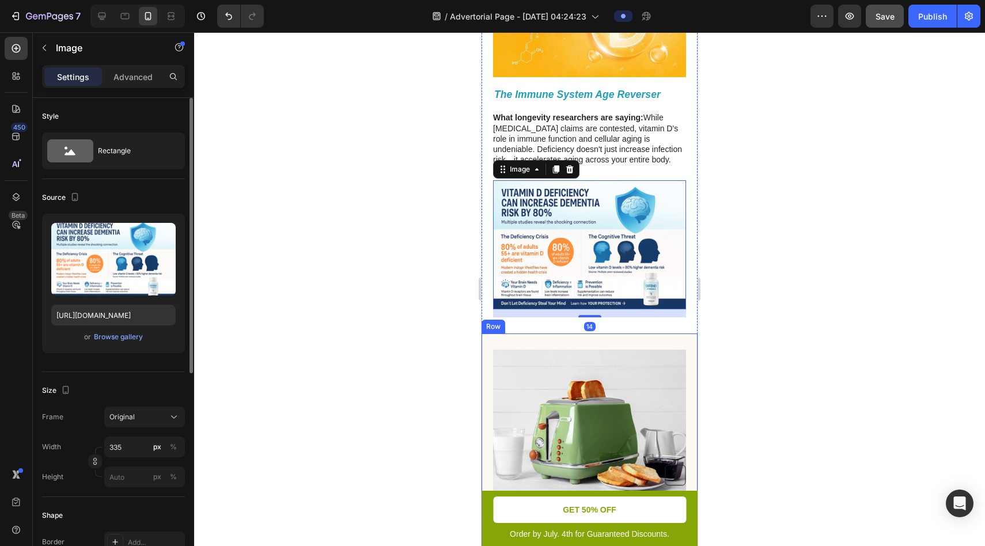
click at [486, 338] on div "2. Precise Browning Control Heading Take your toasting mastery to new heights w…" at bounding box center [590, 496] width 216 height 325
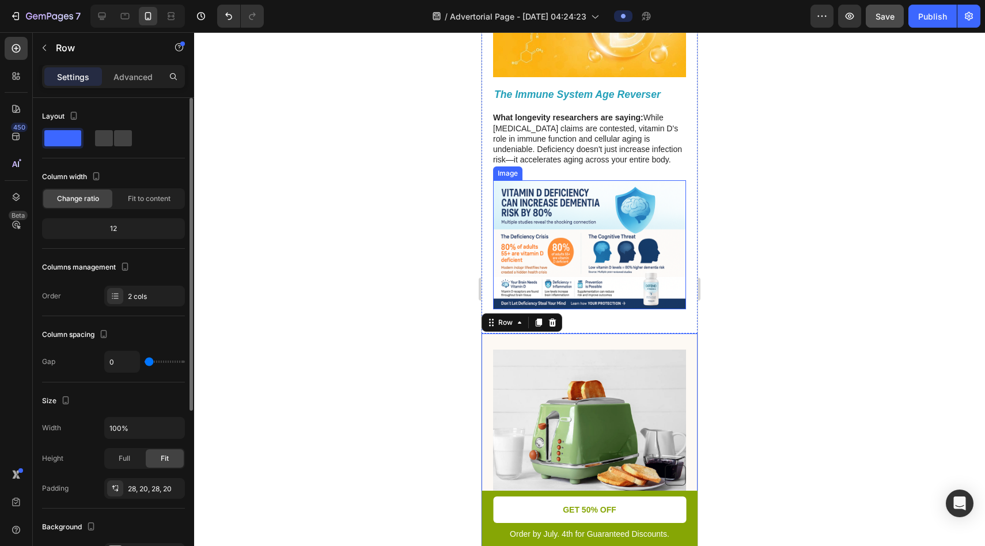
click at [486, 256] on img at bounding box center [589, 244] width 193 height 128
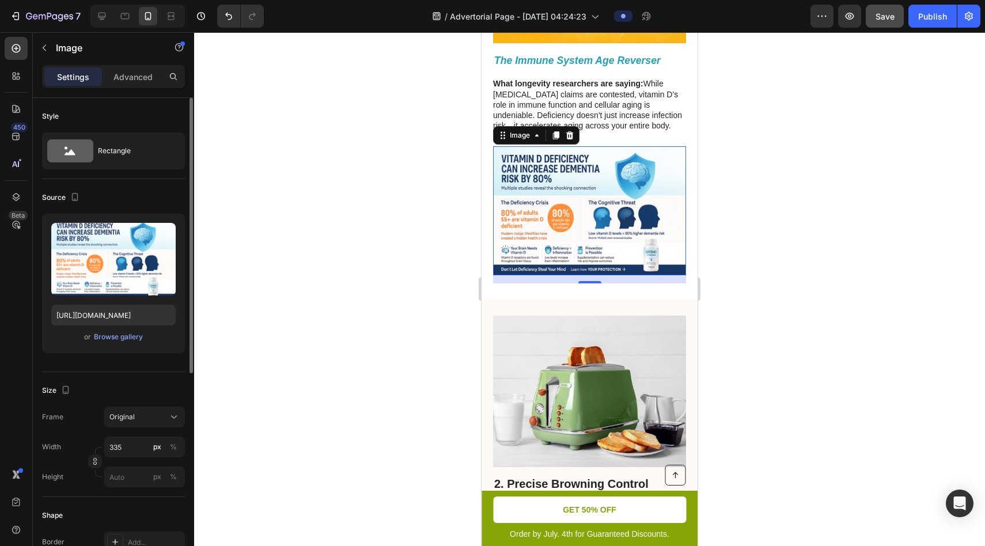
scroll to position [674, 0]
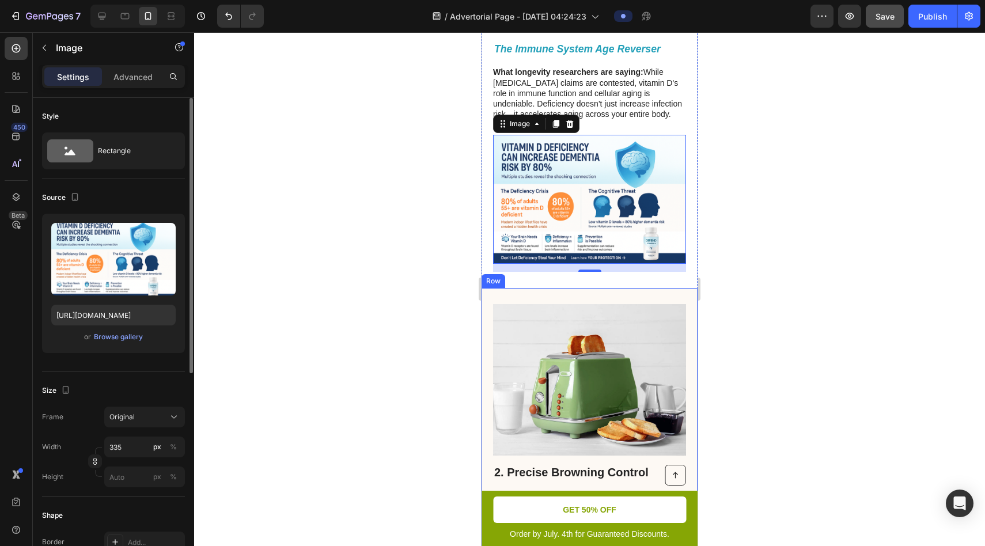
click at [486, 292] on div "2. Precise Browning Control Heading Take your toasting mastery to new heights w…" at bounding box center [590, 450] width 216 height 325
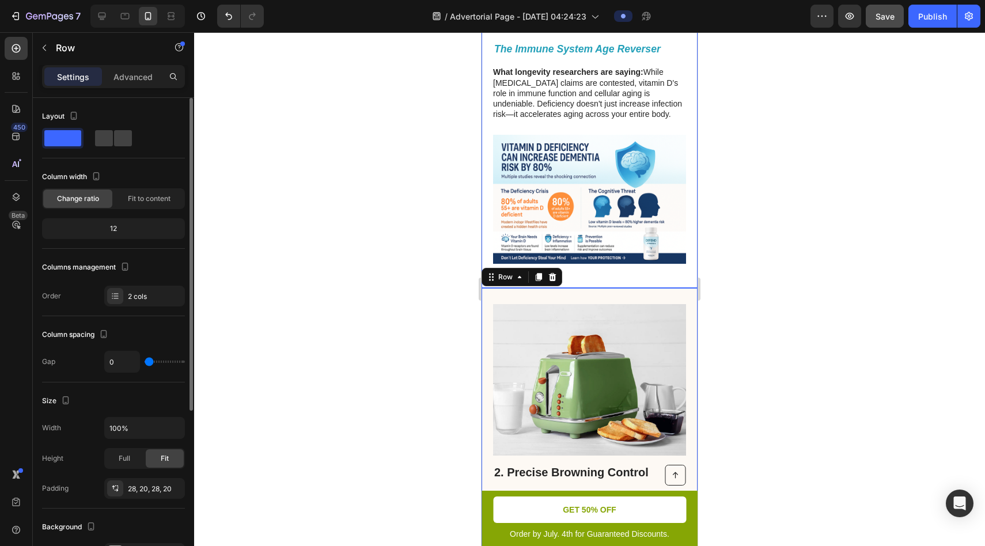
click at [486, 277] on div "1. Vitamin D3 - 80% Lower Risk of Dementia Heading Image The Immune System Age …" at bounding box center [590, 79] width 216 height 418
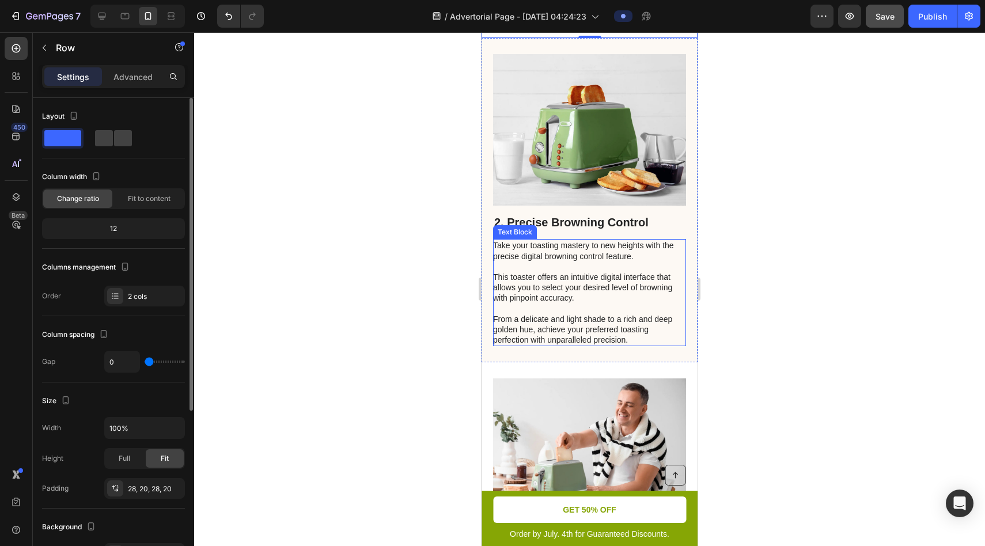
scroll to position [810, 0]
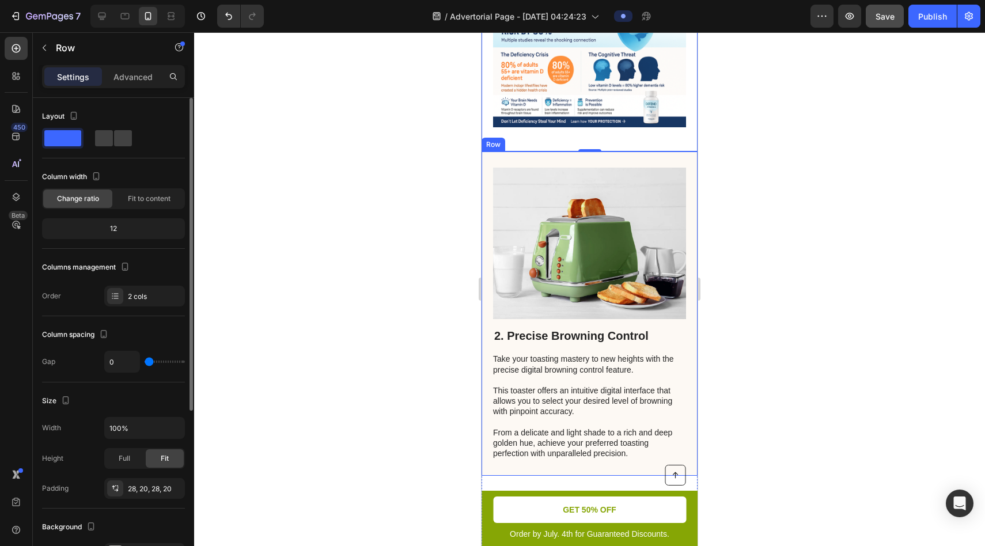
click at [486, 161] on div "2. Precise Browning Control Heading Take your toasting mastery to new heights w…" at bounding box center [590, 313] width 216 height 325
click at [486, 141] on icon at bounding box center [552, 141] width 7 height 8
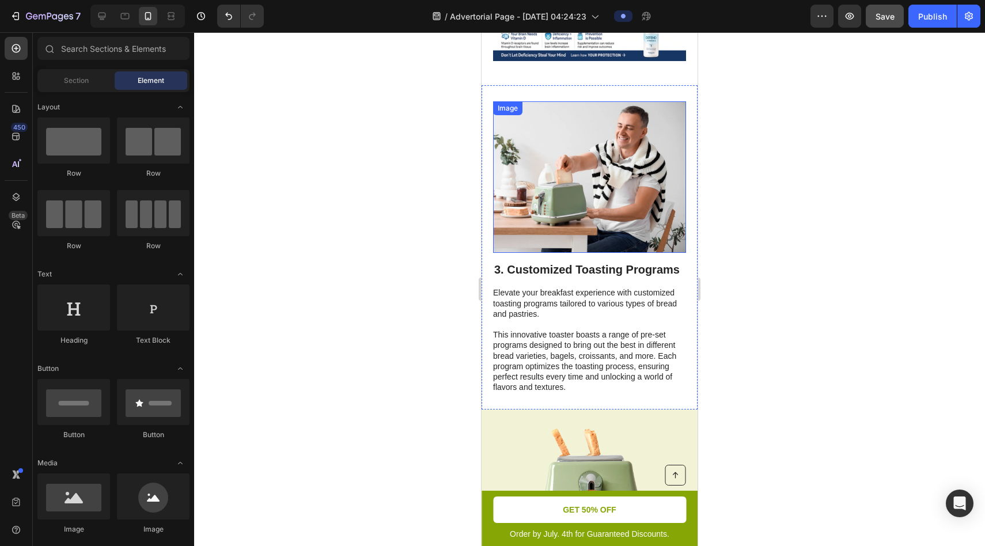
scroll to position [809, 0]
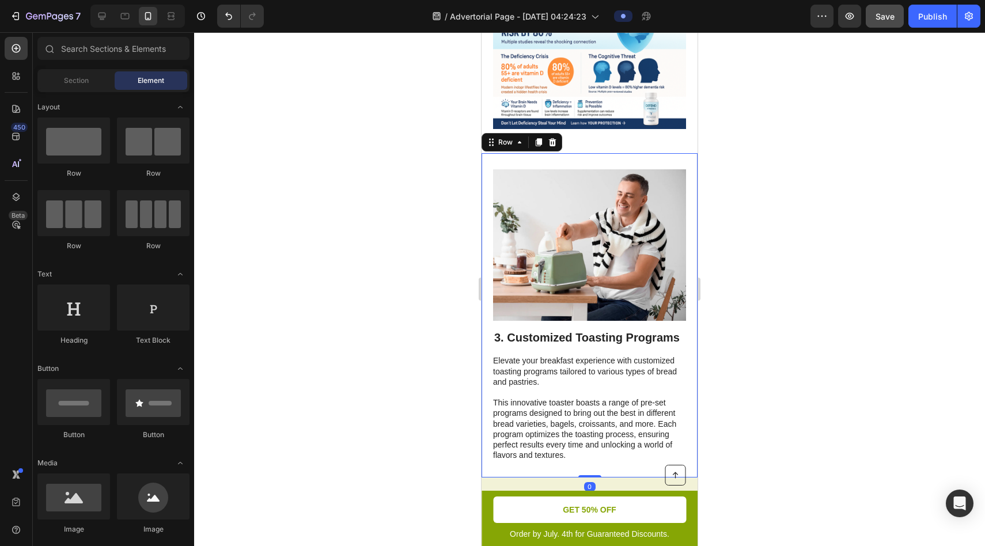
click at [486, 164] on div "Image 3. Customized Toasting Programs Heading Elevate your breakfast experience…" at bounding box center [590, 315] width 216 height 325
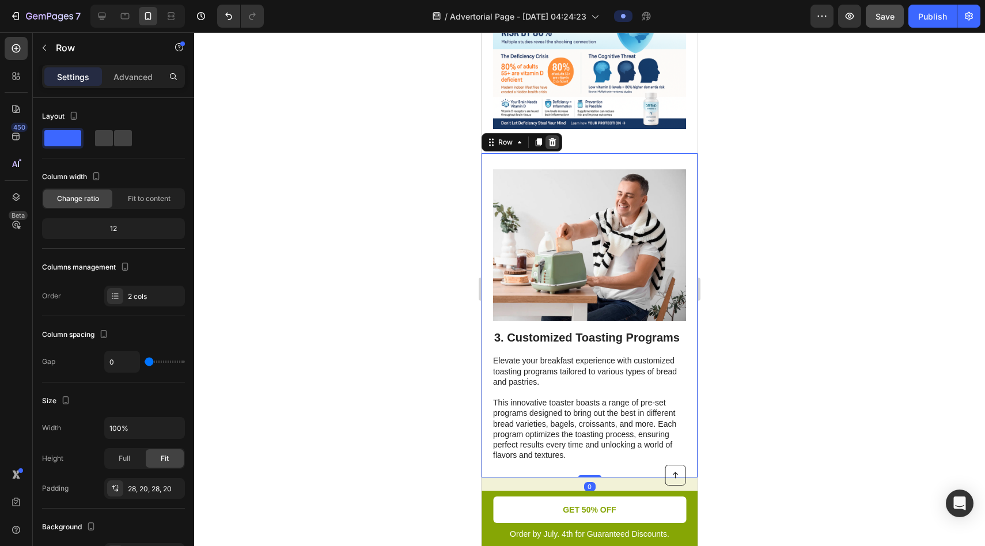
click at [486, 142] on icon at bounding box center [552, 142] width 7 height 8
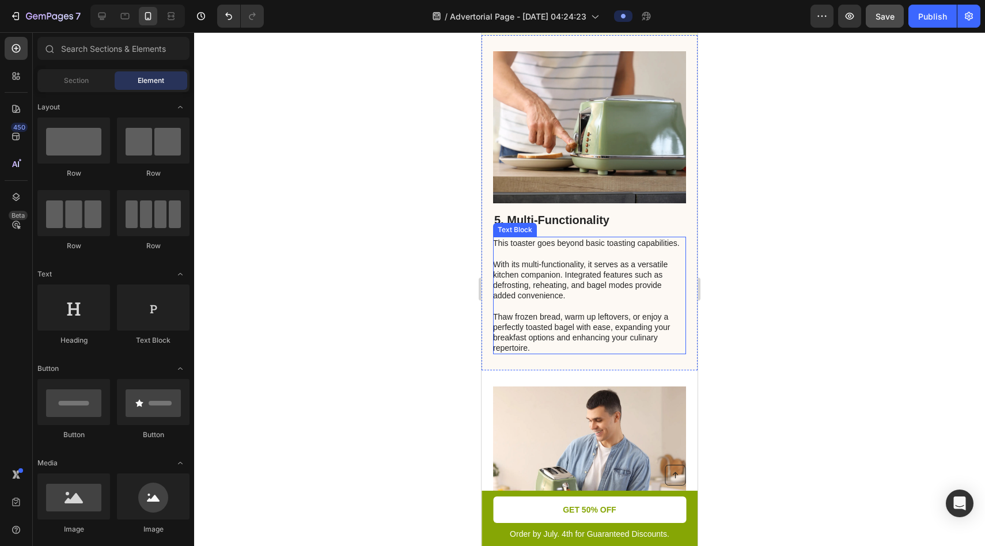
scroll to position [1286, 0]
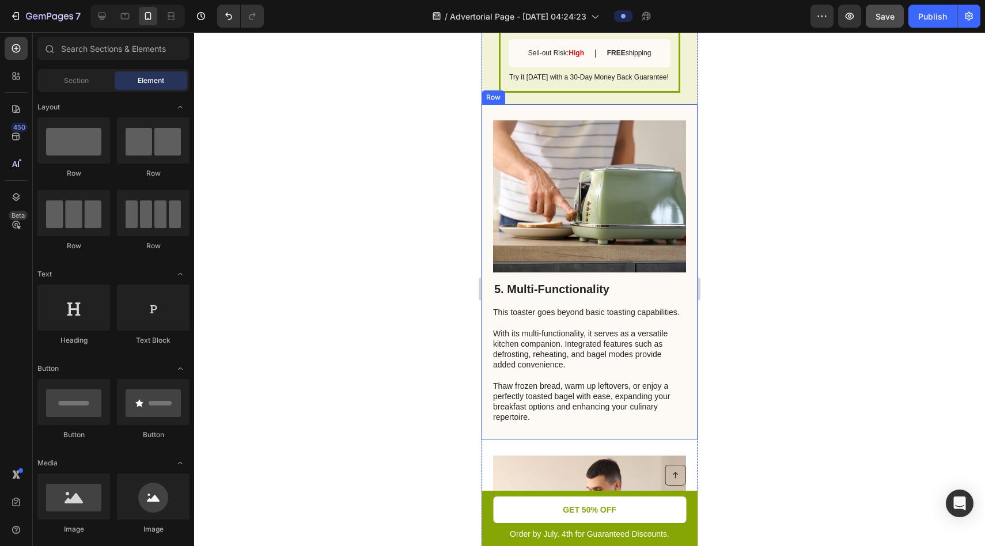
click at [486, 114] on div "5. Multi-Functionality Heading This toaster goes beyond basic toasting capabili…" at bounding box center [590, 271] width 216 height 335
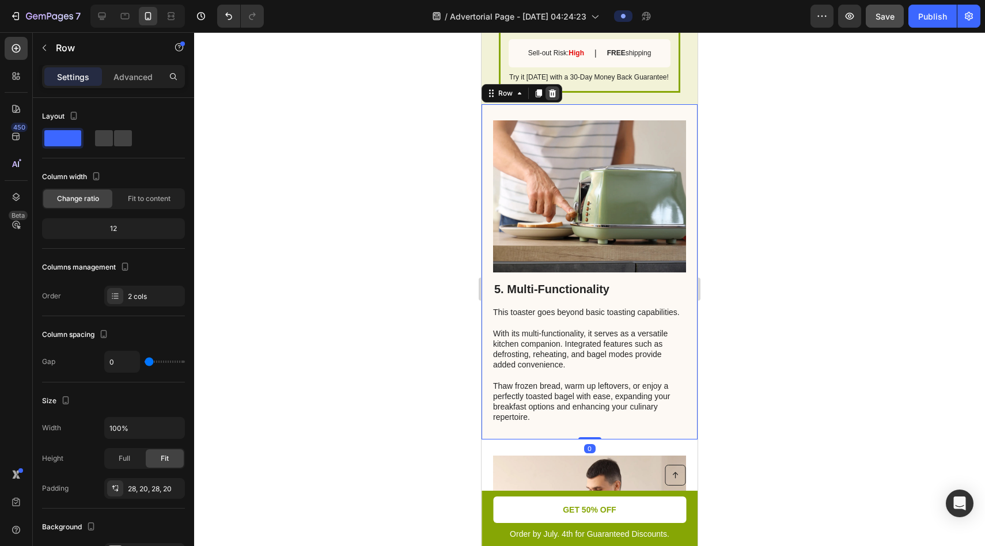
click at [486, 95] on icon at bounding box center [552, 93] width 9 height 9
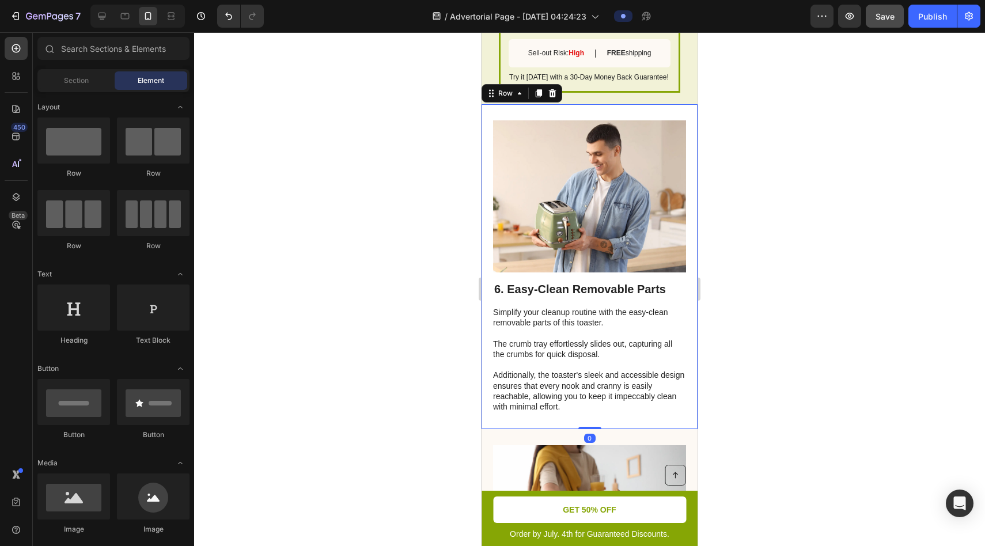
click at [486, 115] on div "Image 6. Easy-Clean Removable Parts Heading Simplify your cleanup routine with …" at bounding box center [590, 266] width 216 height 325
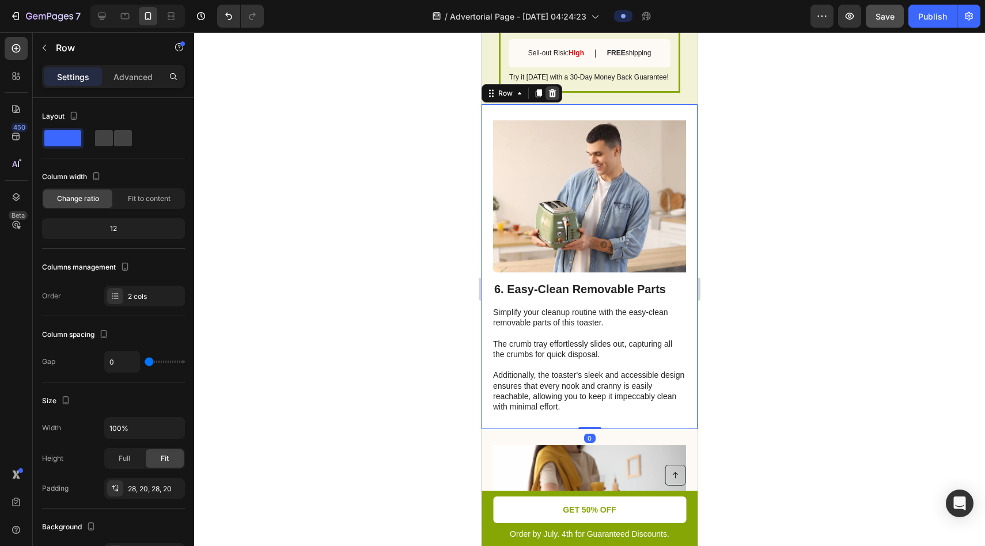
click at [486, 90] on icon at bounding box center [552, 93] width 7 height 8
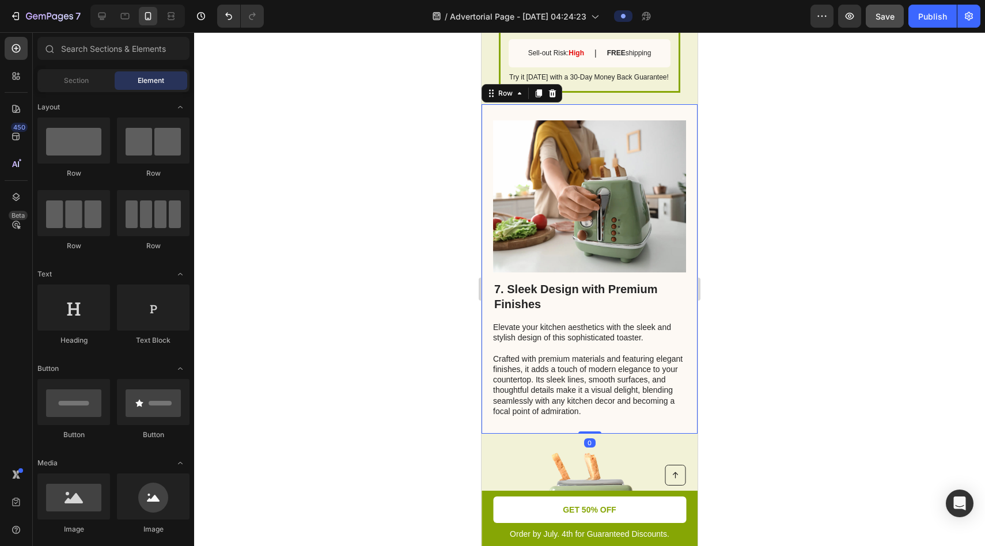
click at [486, 110] on div "7. Sleek Design with Premium Finishes Heading Elevate your kitchen aesthetics w…" at bounding box center [590, 268] width 216 height 329
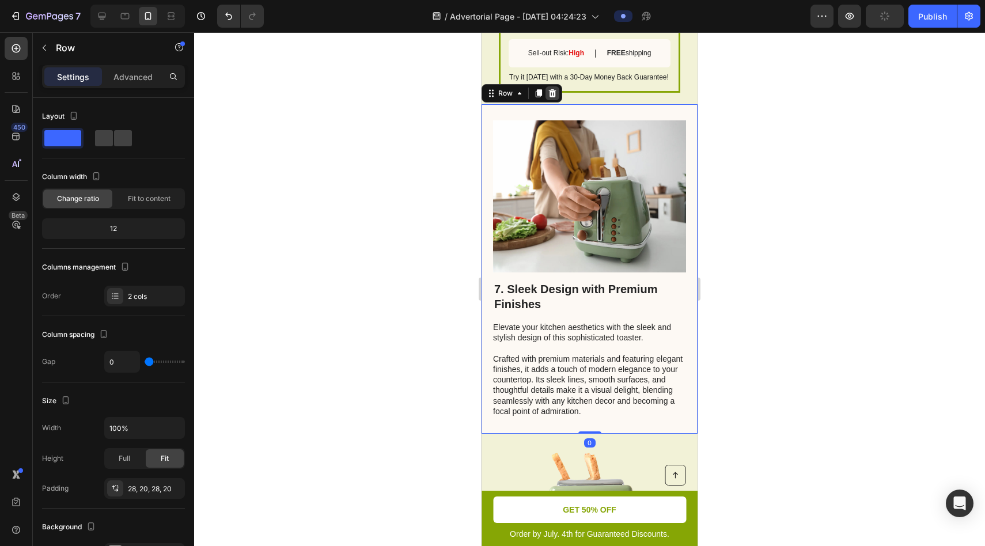
click at [486, 96] on div at bounding box center [552, 93] width 14 height 14
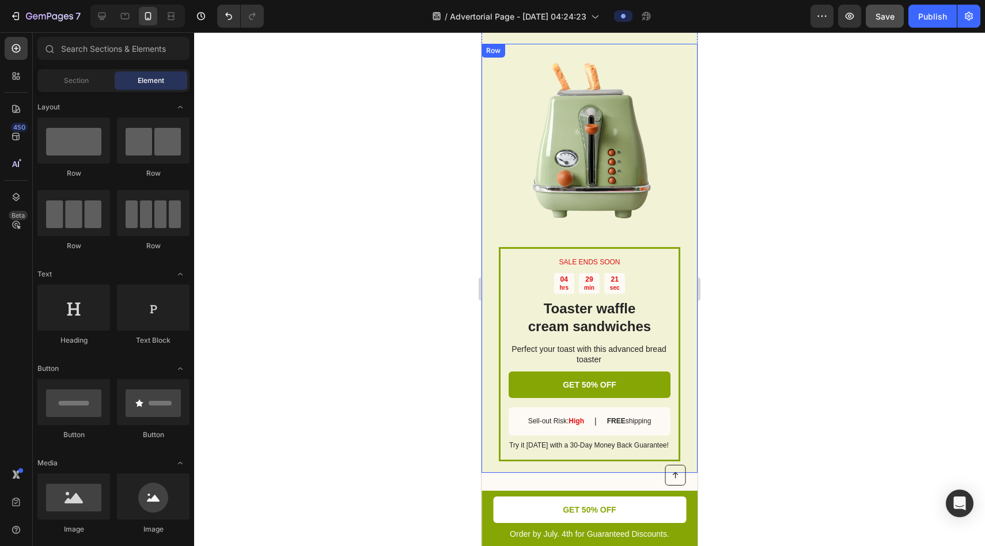
scroll to position [1047, 0]
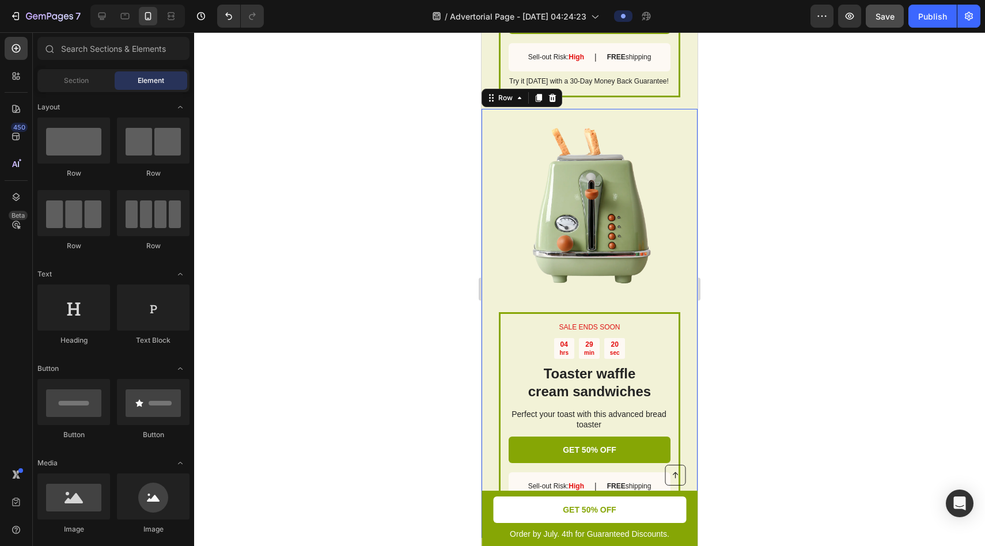
click at [486, 163] on div "SALE ENDS SOON Text Block 04 hrs 29 min 20 sec Countdown Timer Toaster waffle c…" at bounding box center [590, 323] width 216 height 429
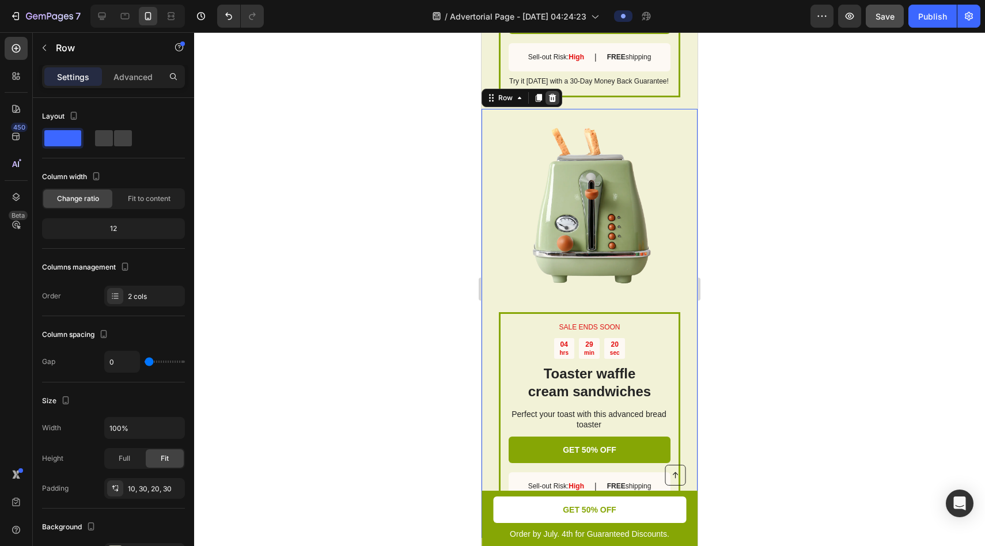
click at [486, 97] on icon at bounding box center [552, 98] width 7 height 8
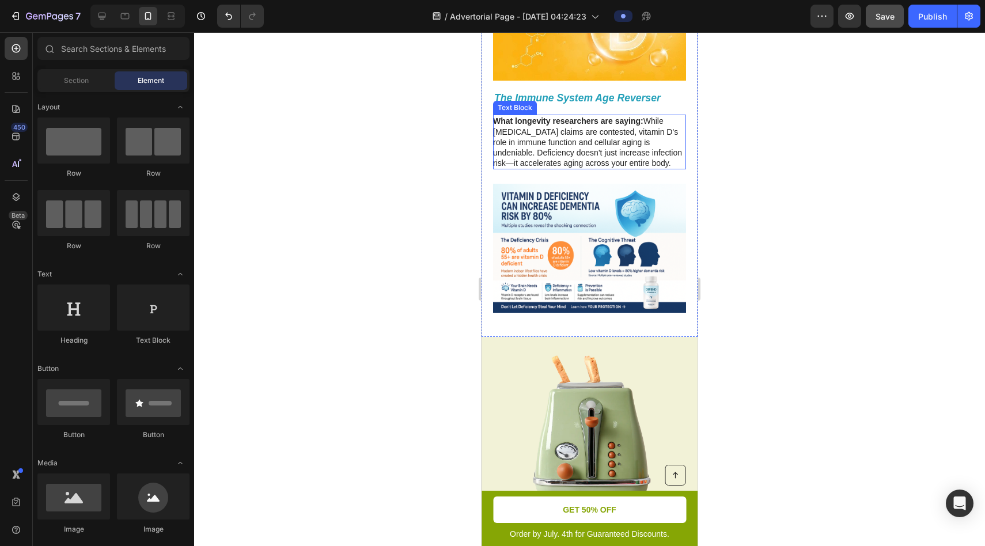
scroll to position [587, 0]
